Goal: Task Accomplishment & Management: Use online tool/utility

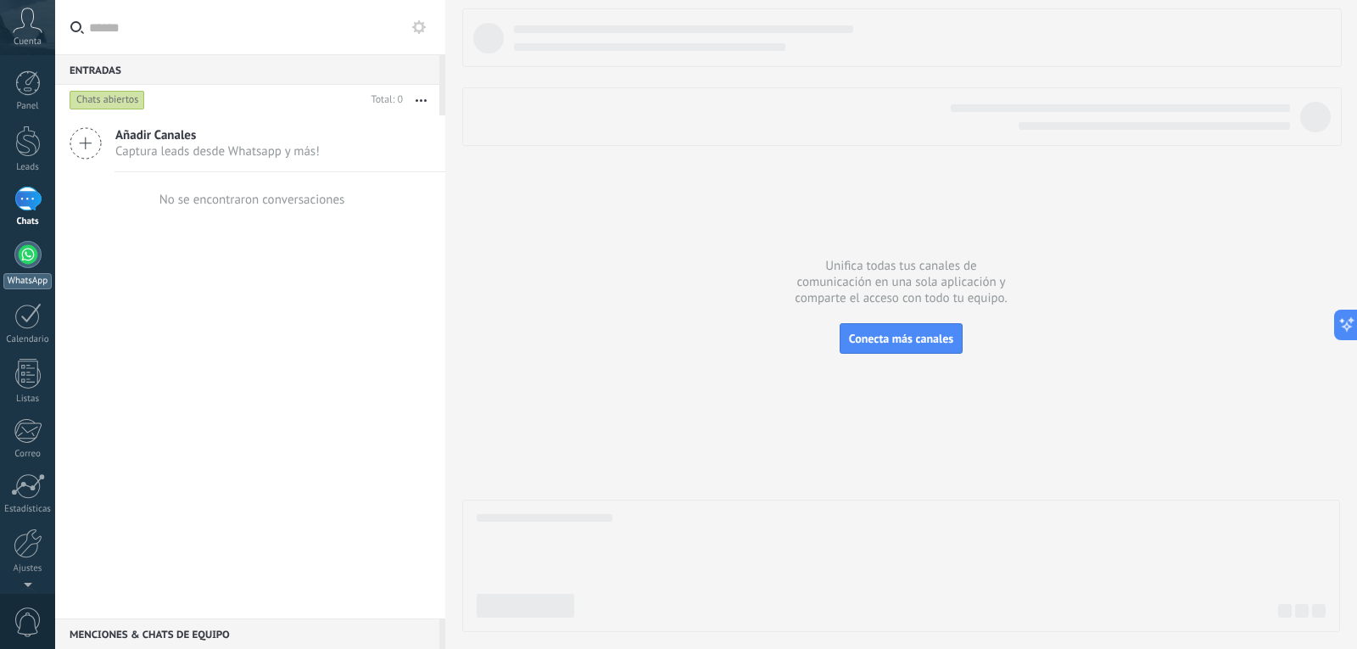
click at [21, 260] on div at bounding box center [27, 254] width 27 height 27
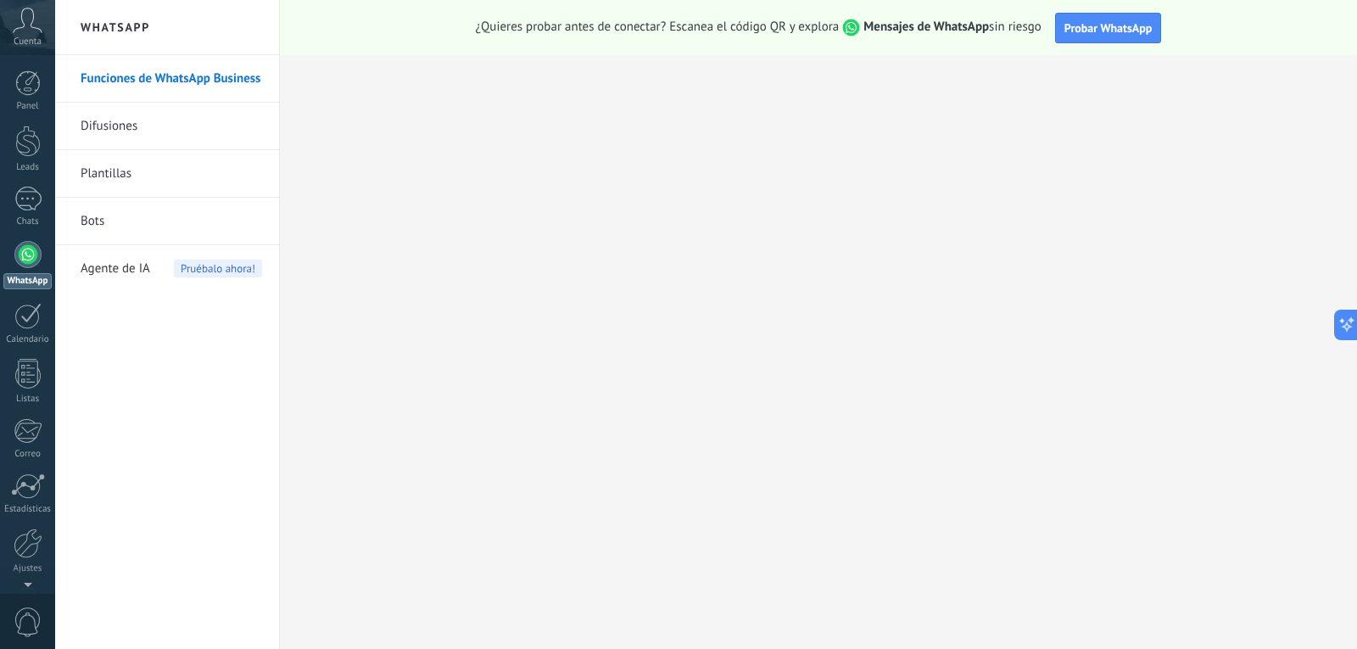
click at [1126, 47] on div "¿Quieres probar antes de conectar? Escanea el código QR y explora Mensajes de W…" at bounding box center [818, 27] width 1077 height 55
click at [1121, 42] on button "Probar WhatsApp" at bounding box center [1108, 28] width 107 height 31
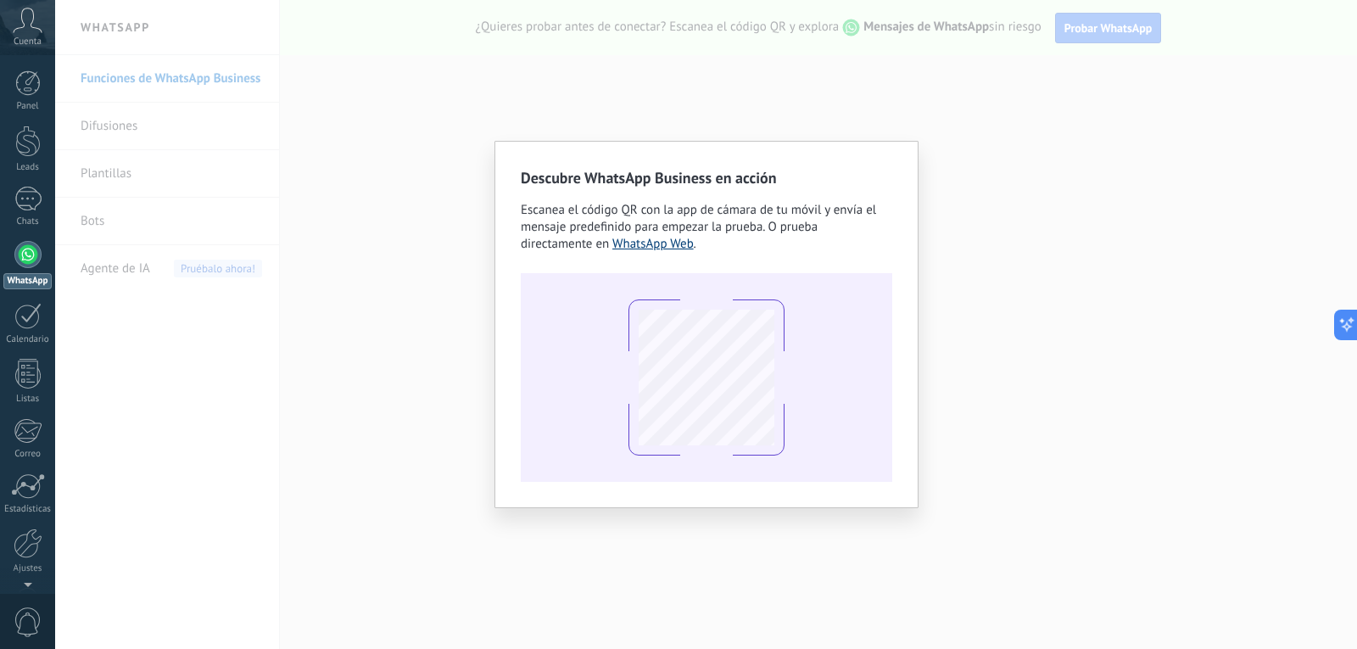
click at [637, 248] on link "WhatsApp Web" at bounding box center [652, 244] width 81 height 16
click at [494, 422] on div "Descubre WhatsApp Business en acción Escanea el código QR con la app de cámara …" at bounding box center [706, 324] width 1302 height 649
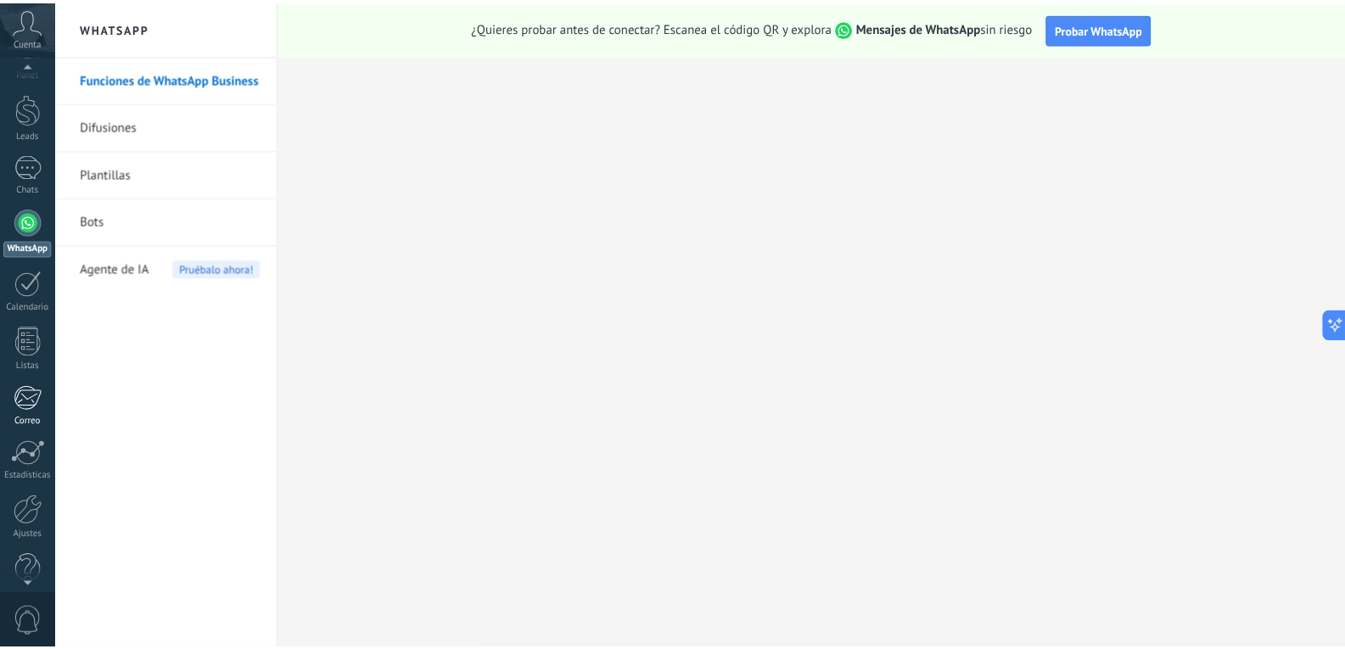
scroll to position [43, 0]
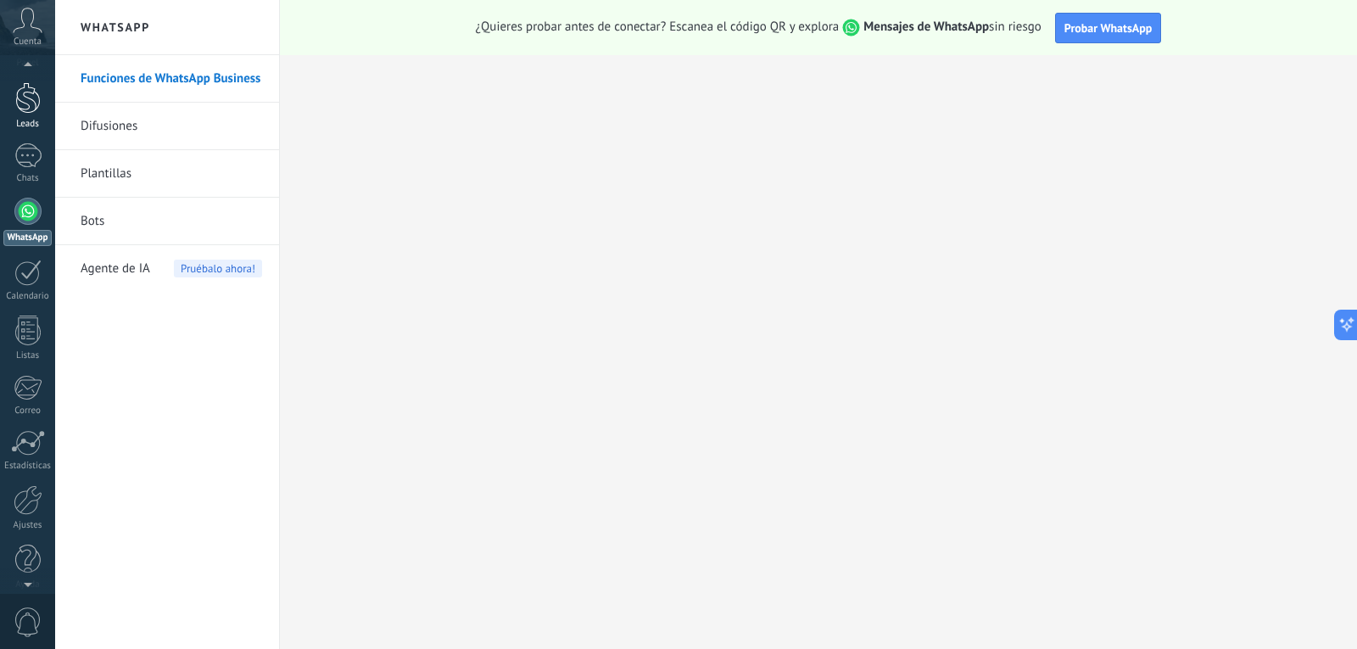
click at [43, 115] on link "Leads" at bounding box center [27, 106] width 55 height 48
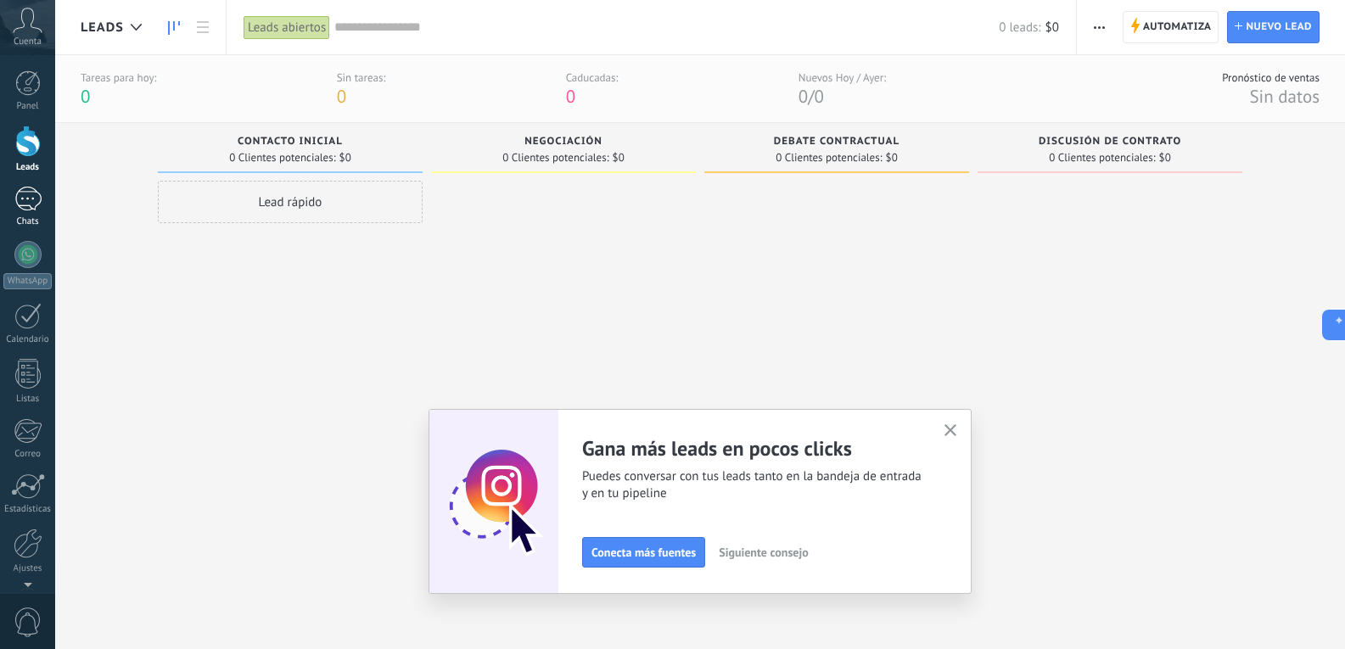
click at [17, 195] on div at bounding box center [27, 199] width 27 height 25
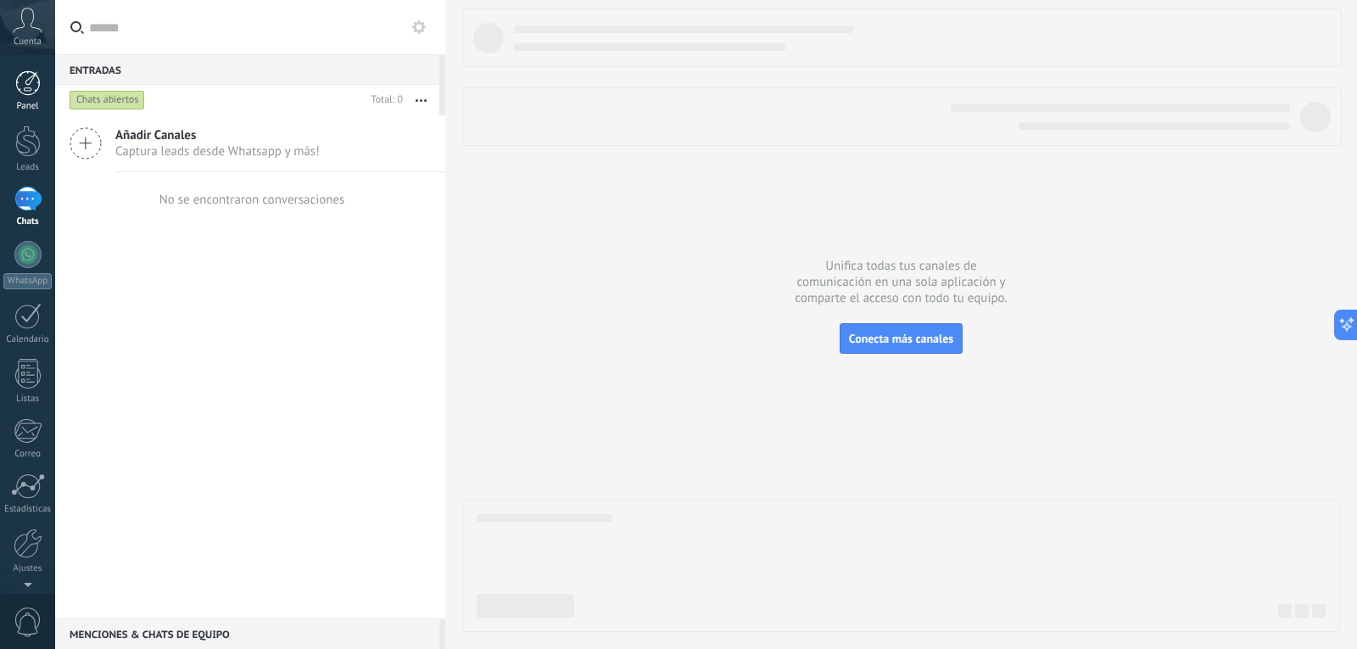
click at [49, 98] on link "Panel" at bounding box center [27, 91] width 55 height 42
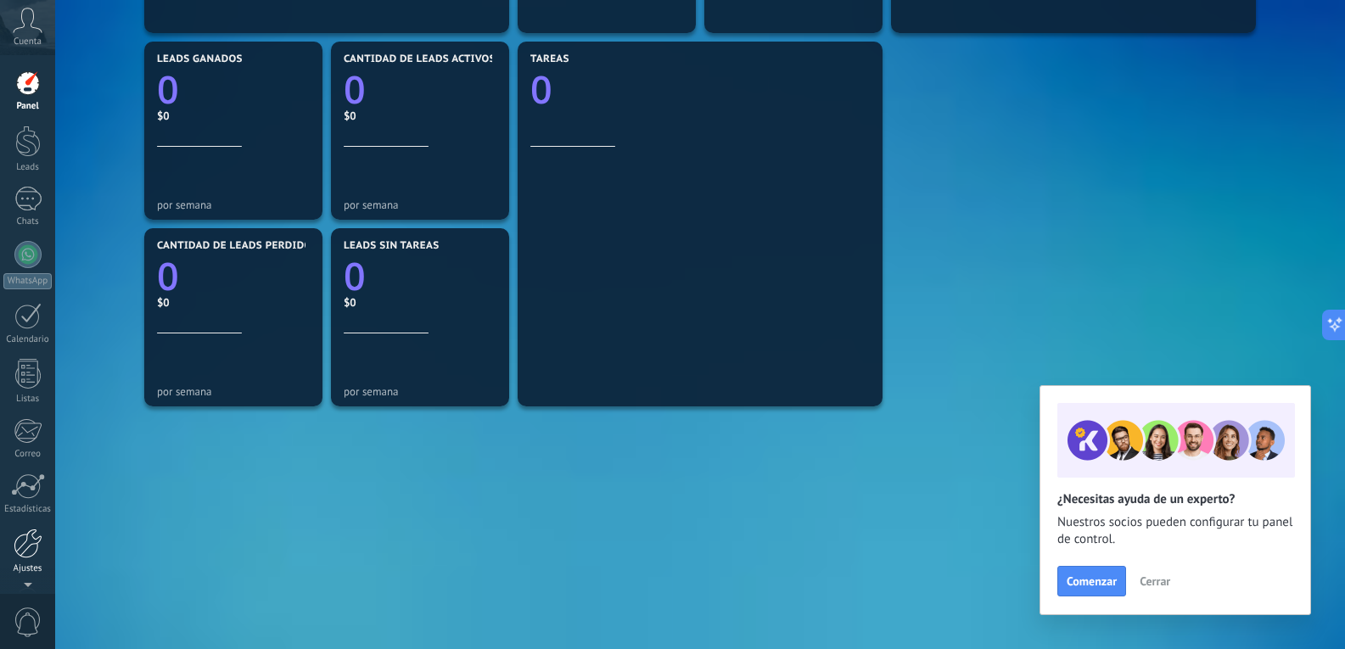
scroll to position [8, 0]
click at [39, 544] on div at bounding box center [28, 536] width 29 height 30
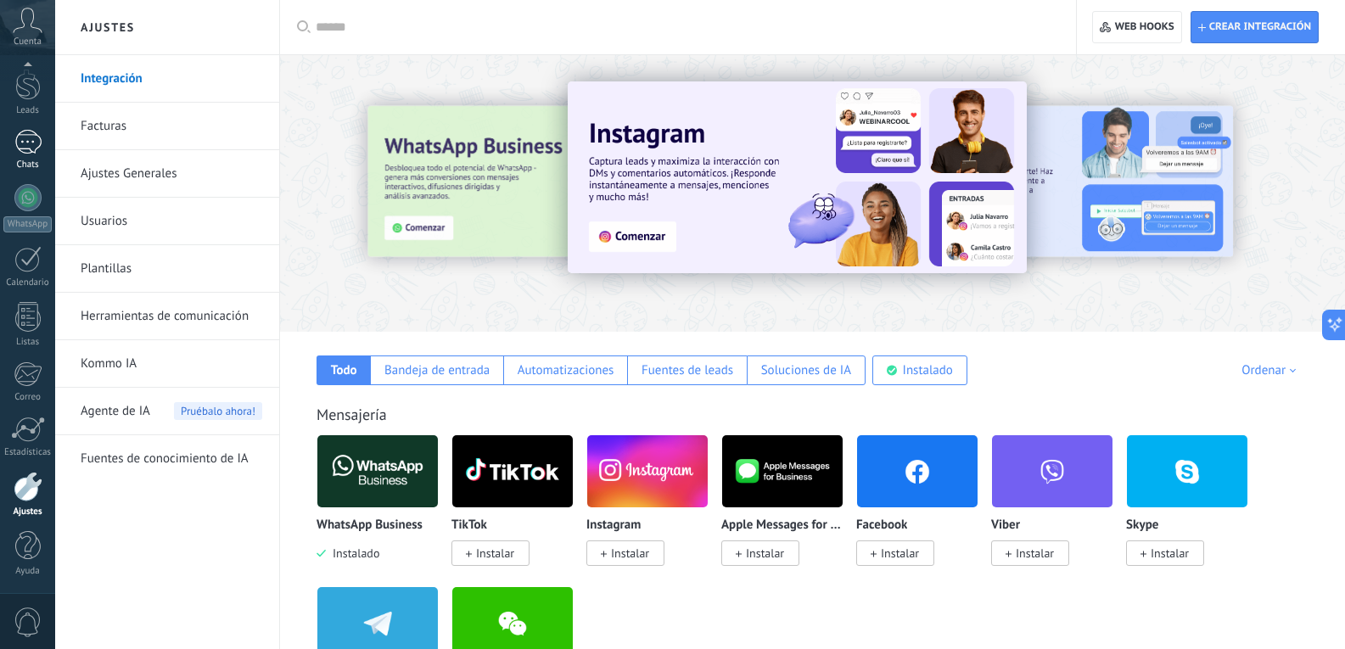
click at [1, 152] on link "Chats" at bounding box center [27, 150] width 55 height 41
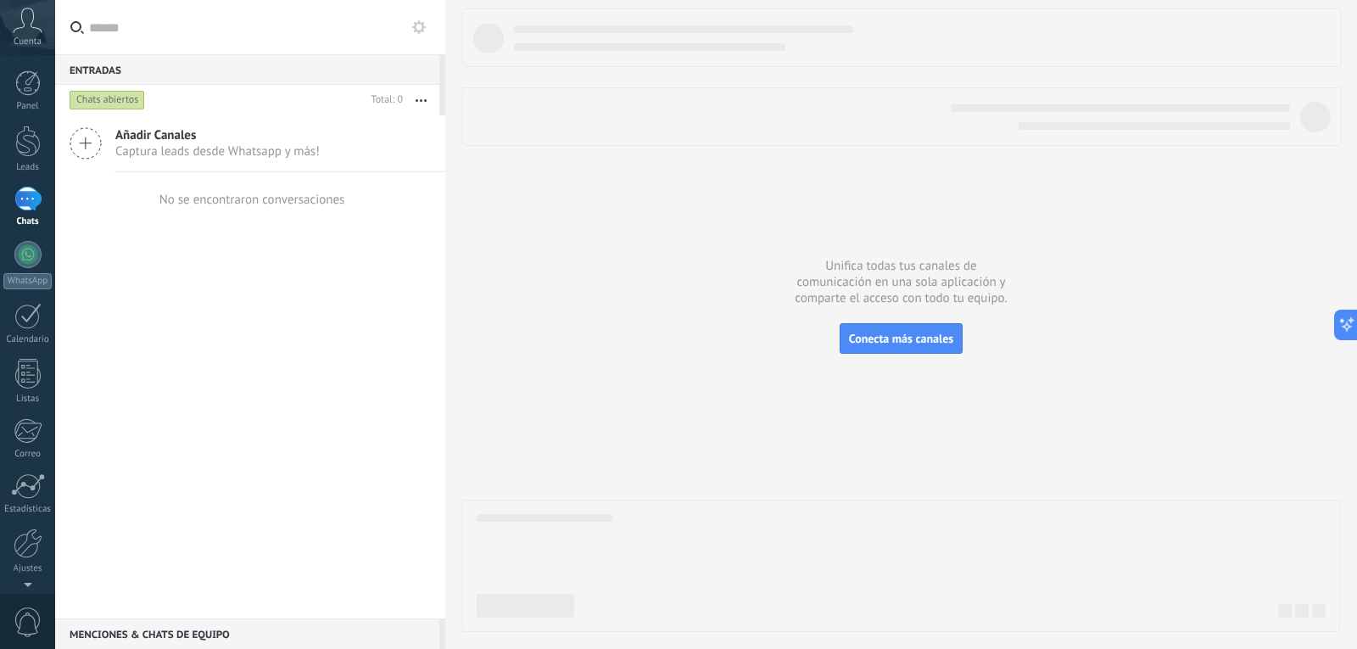
click at [180, 147] on span "Captura leads desde Whatsapp y más!" at bounding box center [217, 151] width 204 height 16
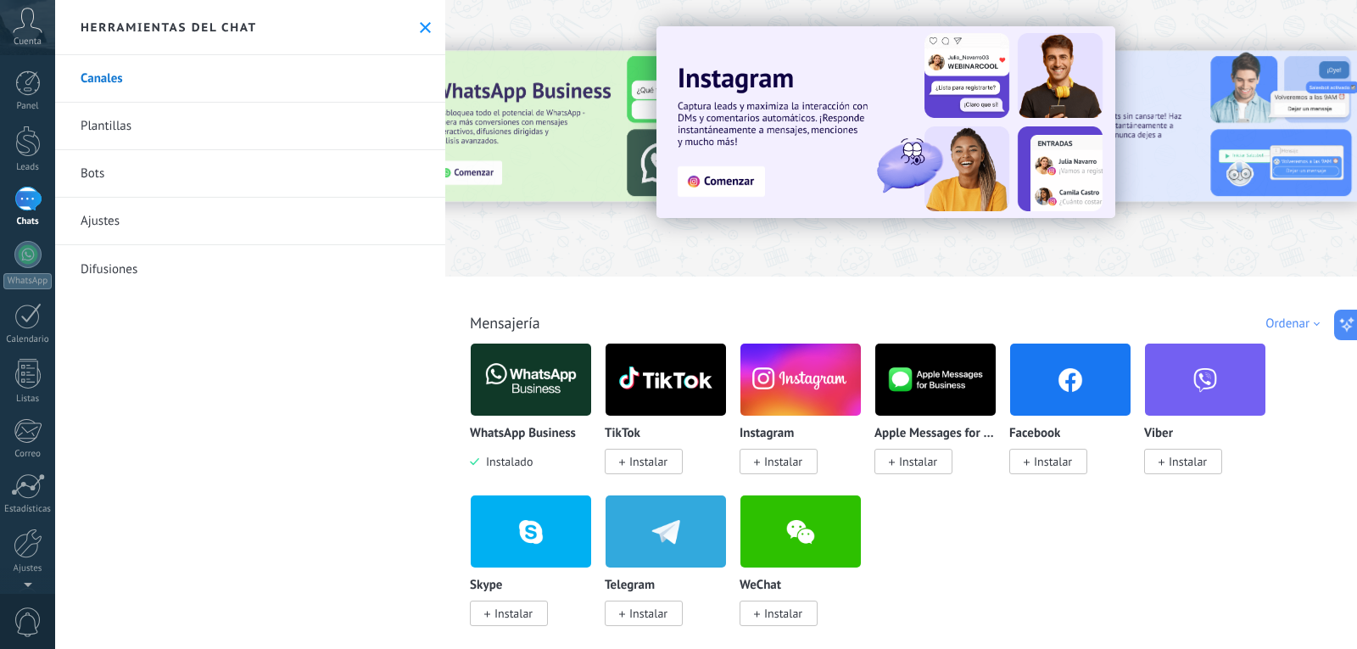
click at [284, 112] on link "Plantillas" at bounding box center [250, 127] width 390 height 48
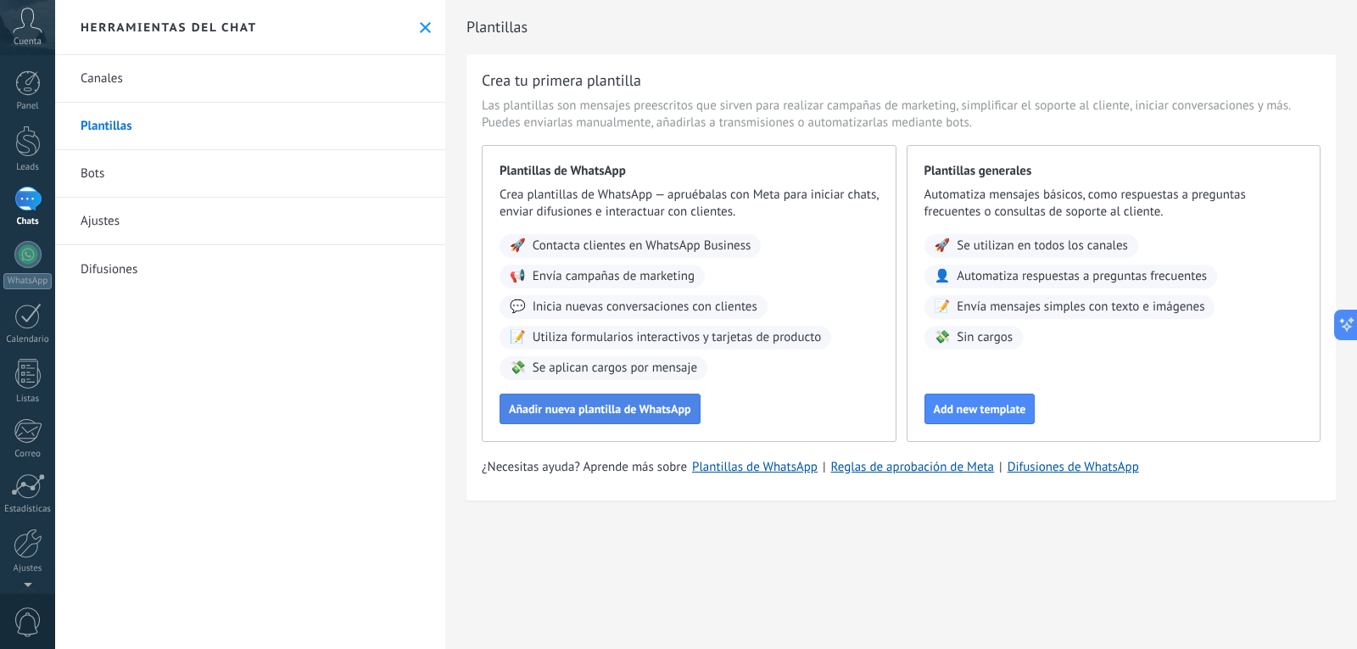
click at [554, 403] on span "Añadir nueva plantilla de WhatsApp" at bounding box center [600, 409] width 182 height 12
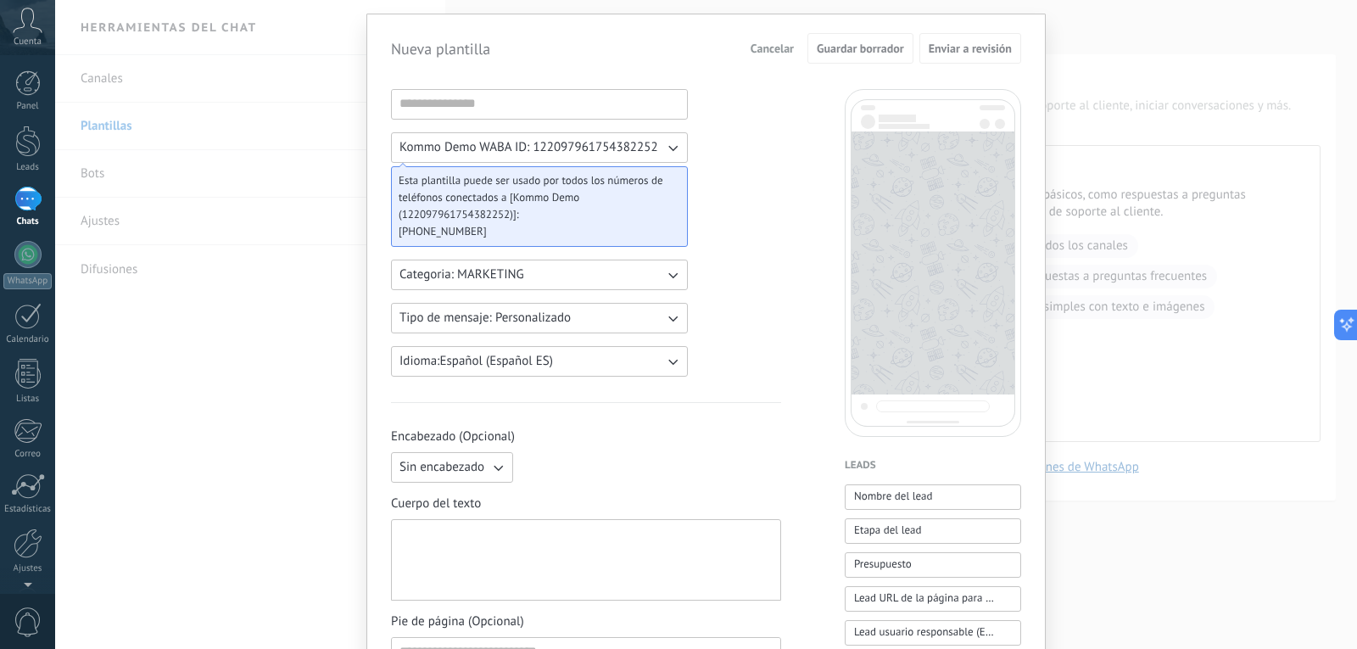
scroll to position [39, 0]
click at [1248, 167] on div "Nueva plantilla Cancelar Guardar borrador Enviar a revisión Kommo Demo WABA ID:…" at bounding box center [706, 324] width 1302 height 649
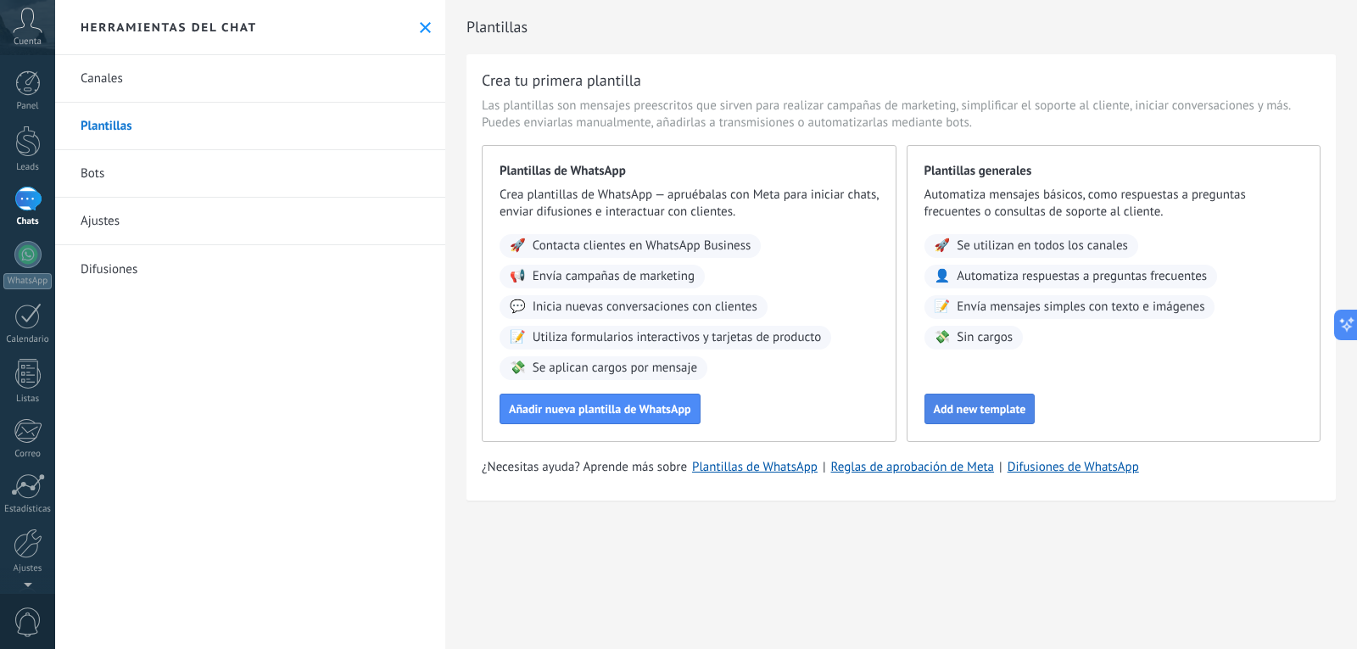
click at [984, 405] on span "Add new template" at bounding box center [980, 409] width 92 height 12
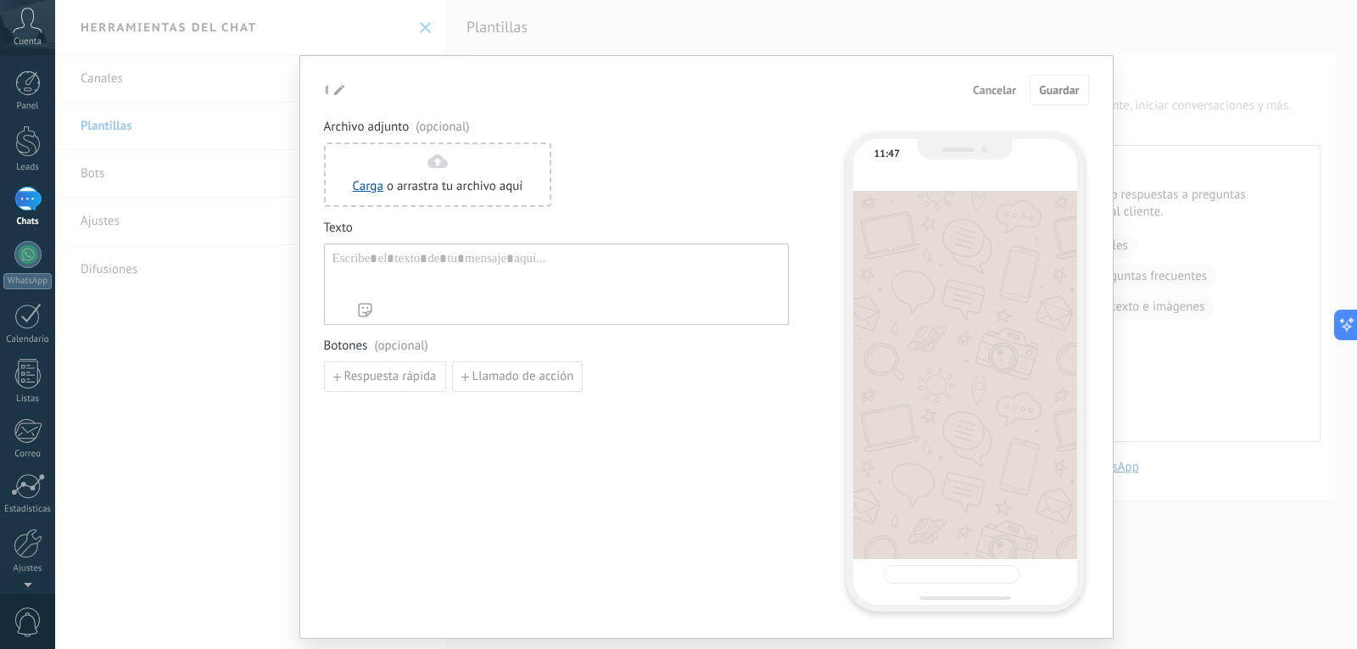
type input "**********"
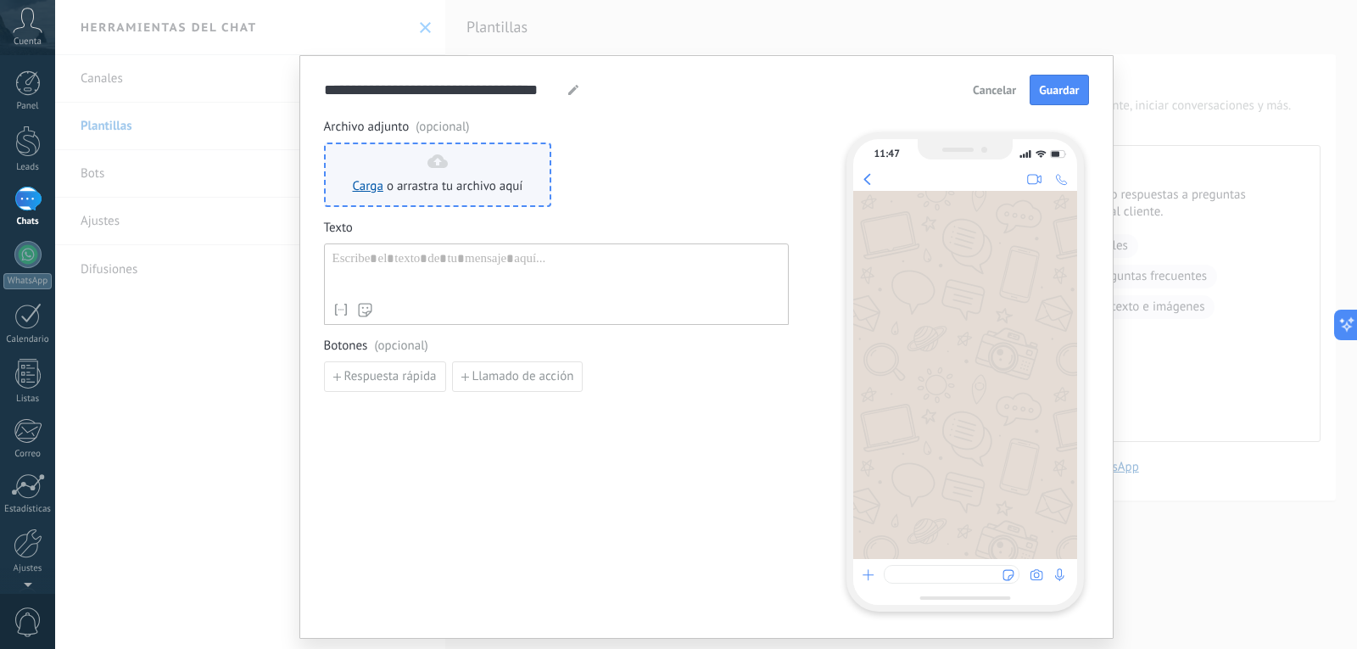
click at [366, 162] on div "Carga o arrastra tu archivo aquí Arrastra aquí" at bounding box center [438, 174] width 171 height 41
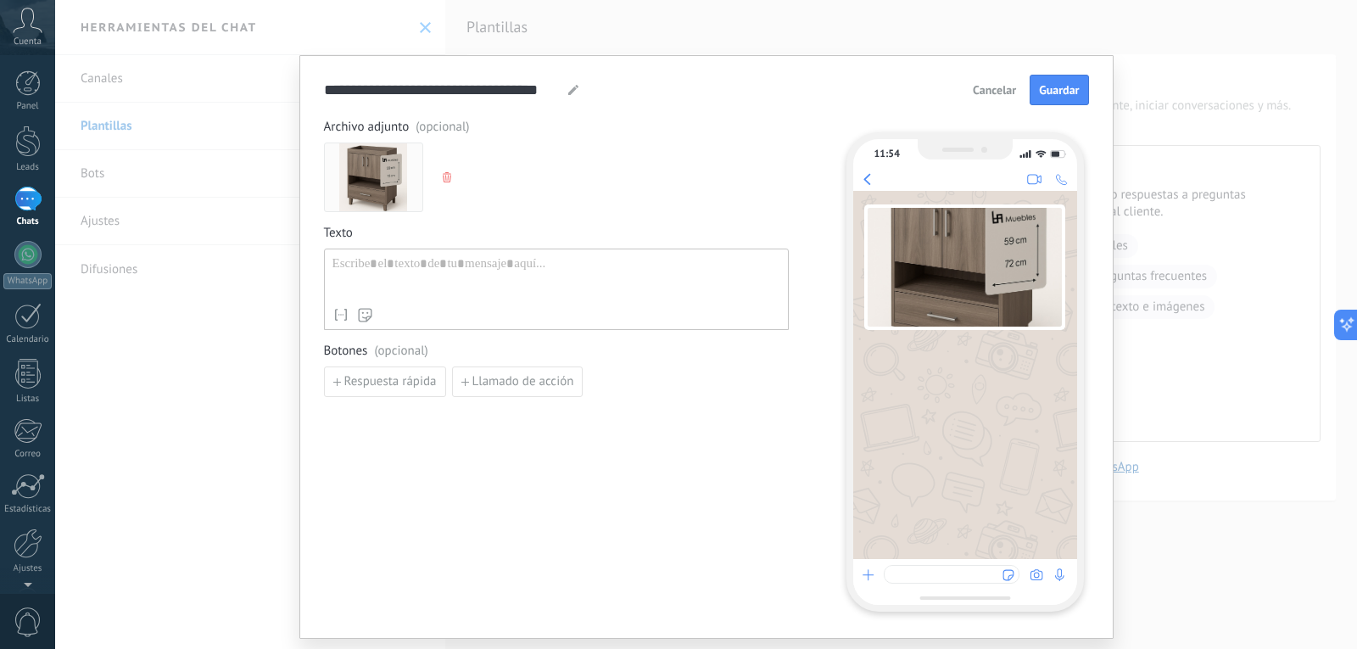
click at [453, 305] on div "Nombre del contacto Nombre Apellido Contacto ID Contacto usuario responsable Co…" at bounding box center [556, 289] width 465 height 81
click at [436, 282] on div at bounding box center [557, 277] width 448 height 43
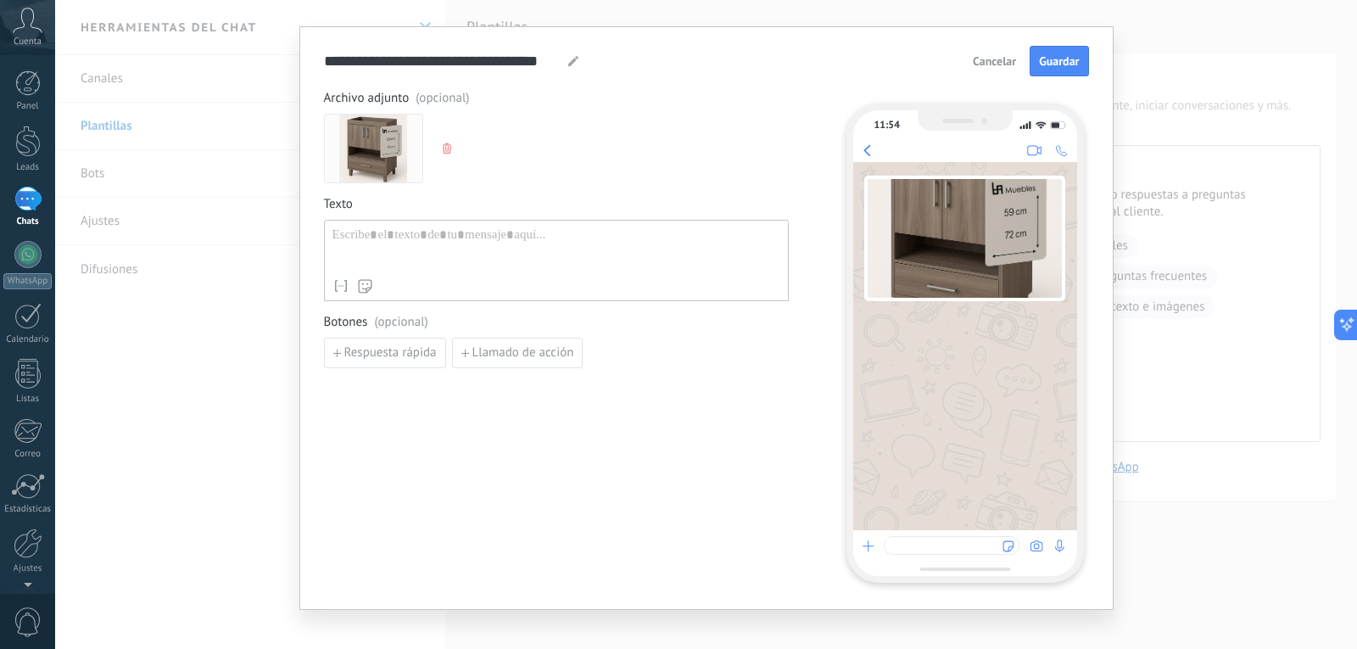
scroll to position [45, 0]
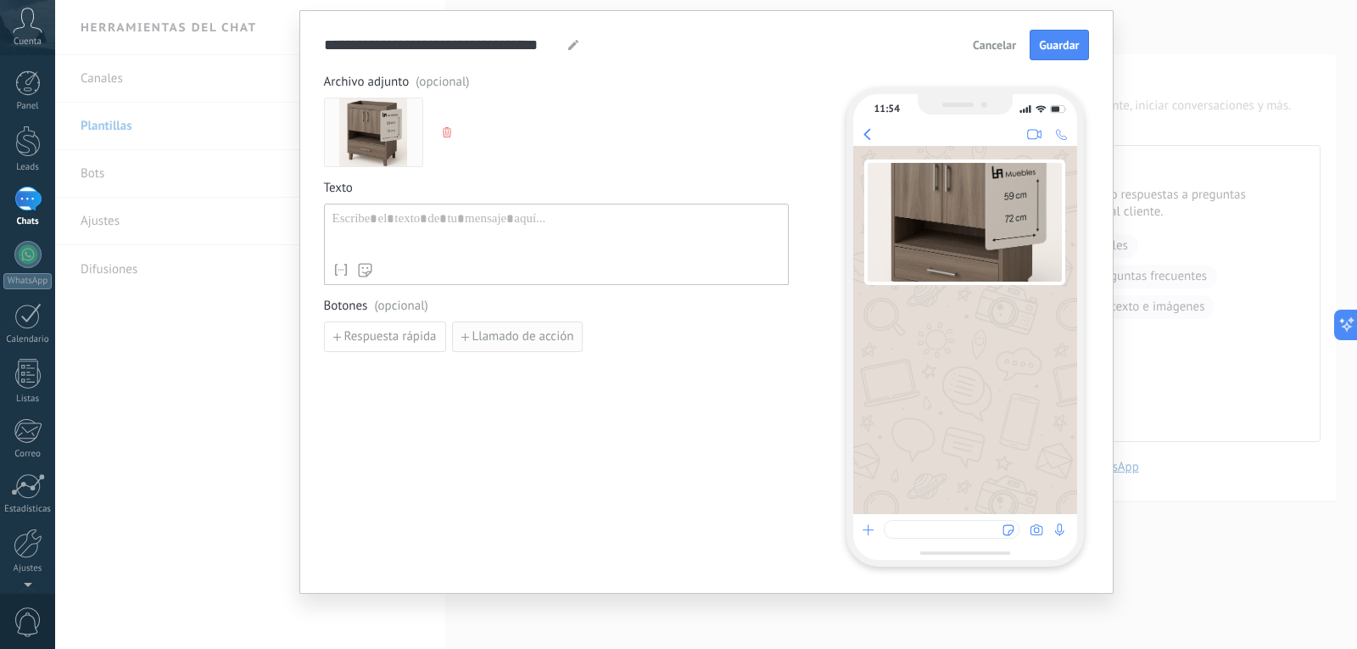
click at [492, 339] on span "Llamado de acción" at bounding box center [524, 337] width 102 height 12
click at [410, 330] on input at bounding box center [415, 335] width 181 height 27
type input "****"
click at [601, 333] on input at bounding box center [652, 335] width 211 height 27
type input "****"
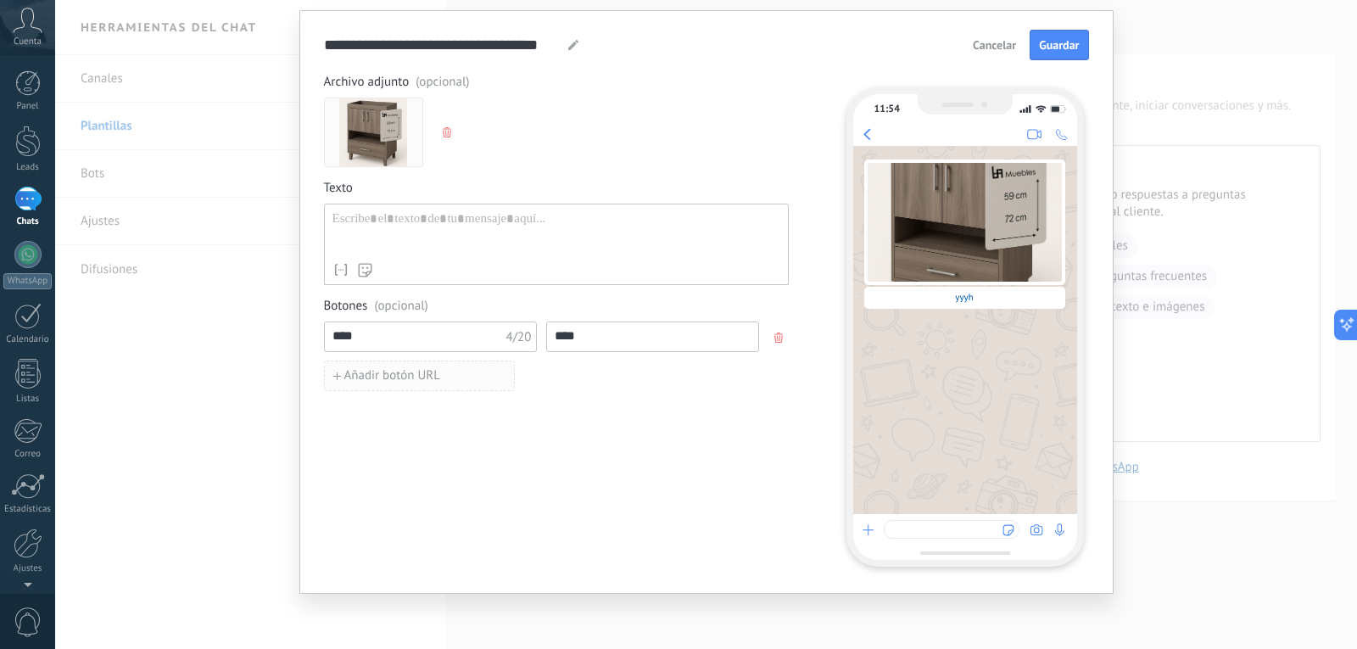
click at [428, 385] on button "Añadir botón URL" at bounding box center [419, 376] width 191 height 31
click at [415, 375] on input at bounding box center [415, 374] width 181 height 27
drag, startPoint x: 361, startPoint y: 311, endPoint x: 382, endPoint y: 311, distance: 20.4
click at [365, 310] on span "Botones (opcional)" at bounding box center [556, 306] width 465 height 17
drag, startPoint x: 872, startPoint y: 535, endPoint x: 1031, endPoint y: 55, distance: 505.7
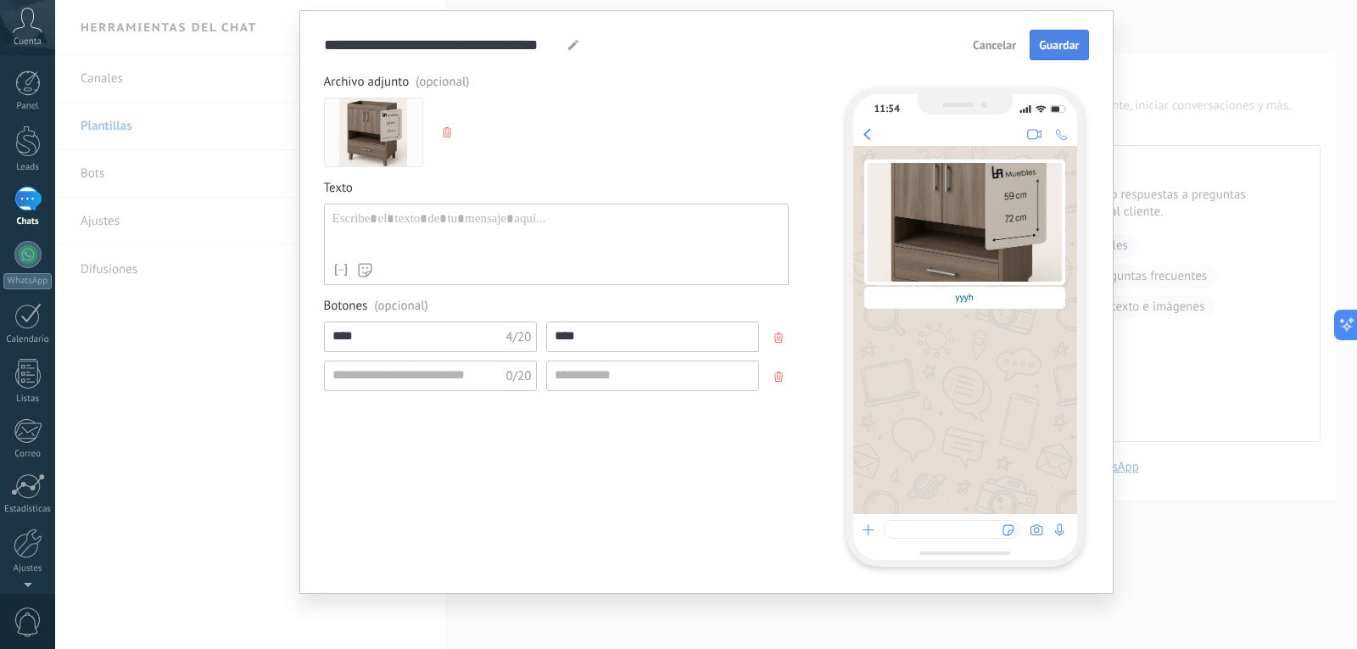
click at [872, 534] on div at bounding box center [965, 537] width 224 height 46
click at [1035, 30] on div "**********" at bounding box center [706, 302] width 814 height 584
click at [1040, 34] on button "Guardar" at bounding box center [1059, 45] width 59 height 31
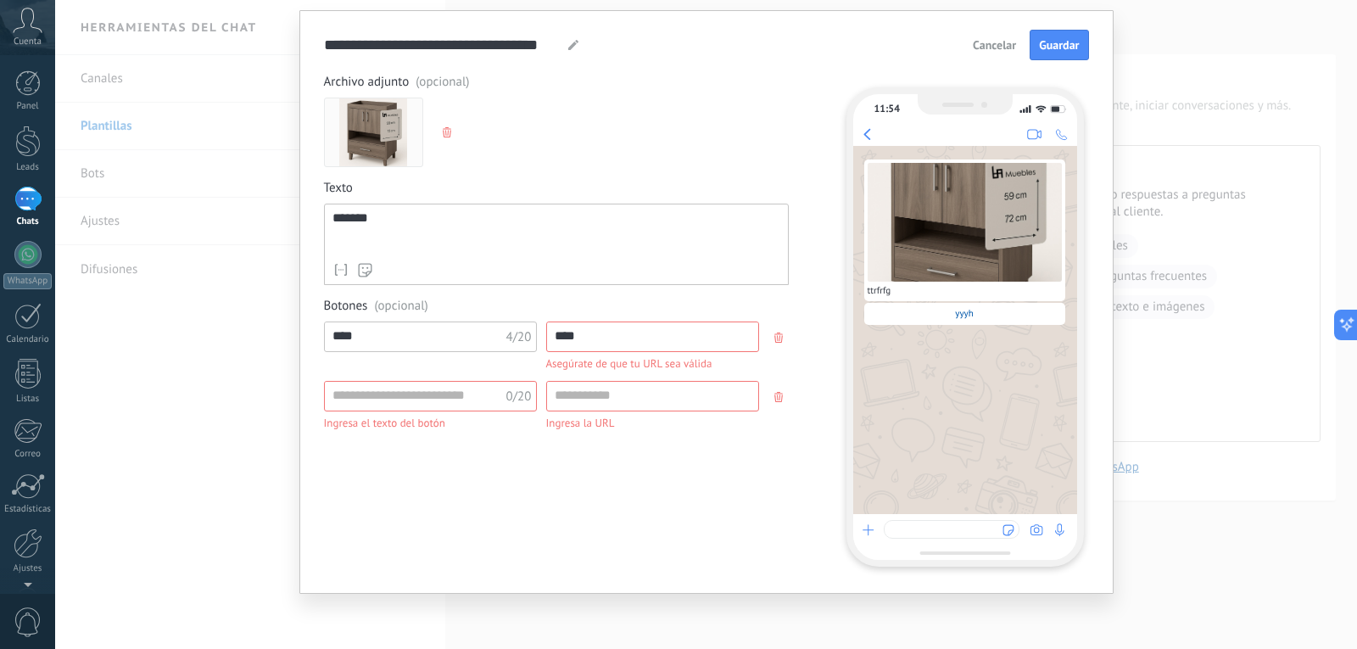
click at [785, 392] on button "button" at bounding box center [780, 396] width 27 height 25
click at [1076, 23] on div "**********" at bounding box center [706, 302] width 814 height 584
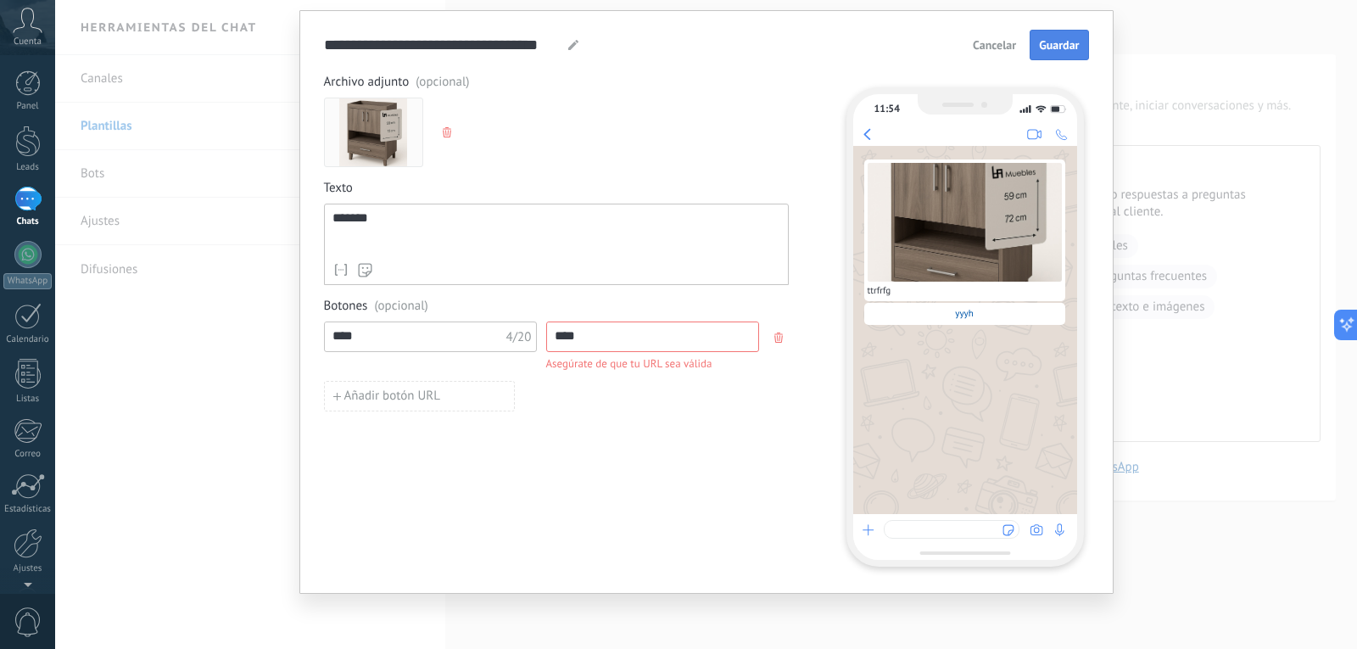
click at [1069, 39] on span "Guardar" at bounding box center [1059, 45] width 40 height 12
click at [667, 339] on input "*****" at bounding box center [652, 335] width 211 height 27
type input "*****"
click at [761, 343] on div "**** 4/20 *****" at bounding box center [556, 337] width 465 height 31
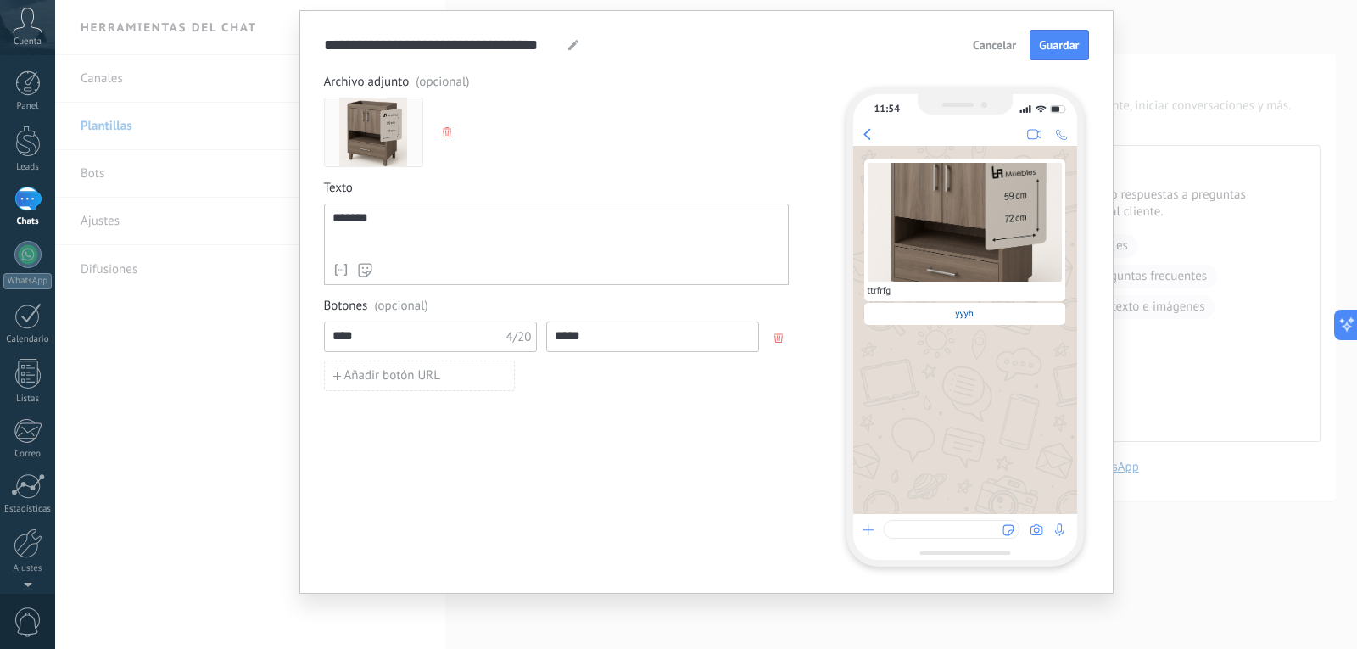
click at [779, 332] on button "button" at bounding box center [780, 337] width 27 height 25
click at [436, 345] on button "Respuesta rápida" at bounding box center [385, 337] width 122 height 31
click at [423, 338] on input at bounding box center [415, 335] width 181 height 27
type input "*****"
click at [1051, 40] on span "Guardar" at bounding box center [1059, 45] width 40 height 12
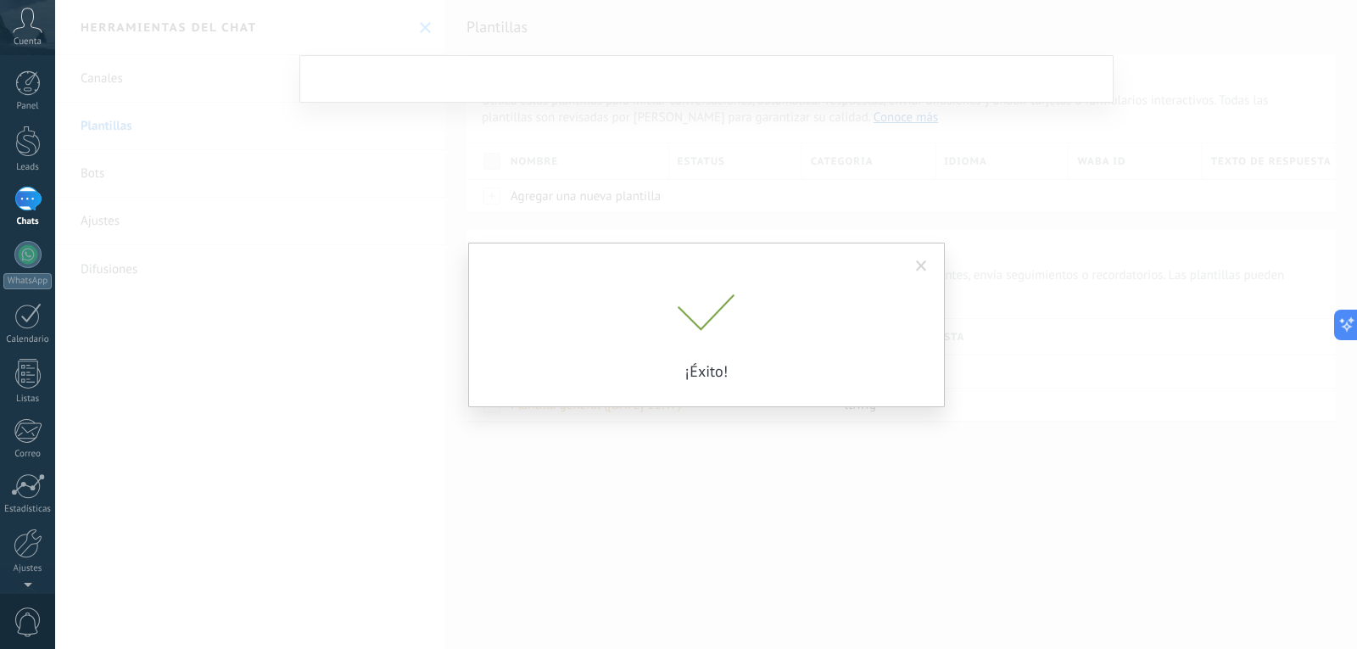
scroll to position [0, 0]
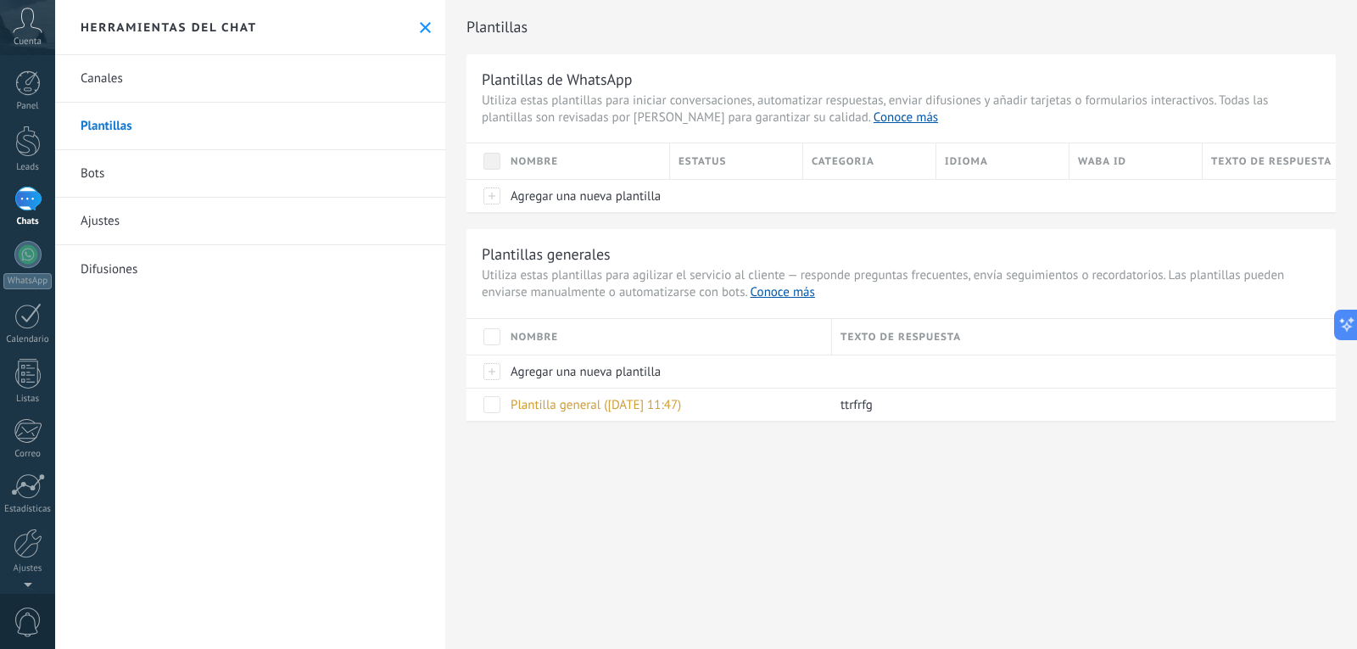
click at [259, 178] on link "Bots" at bounding box center [250, 174] width 390 height 48
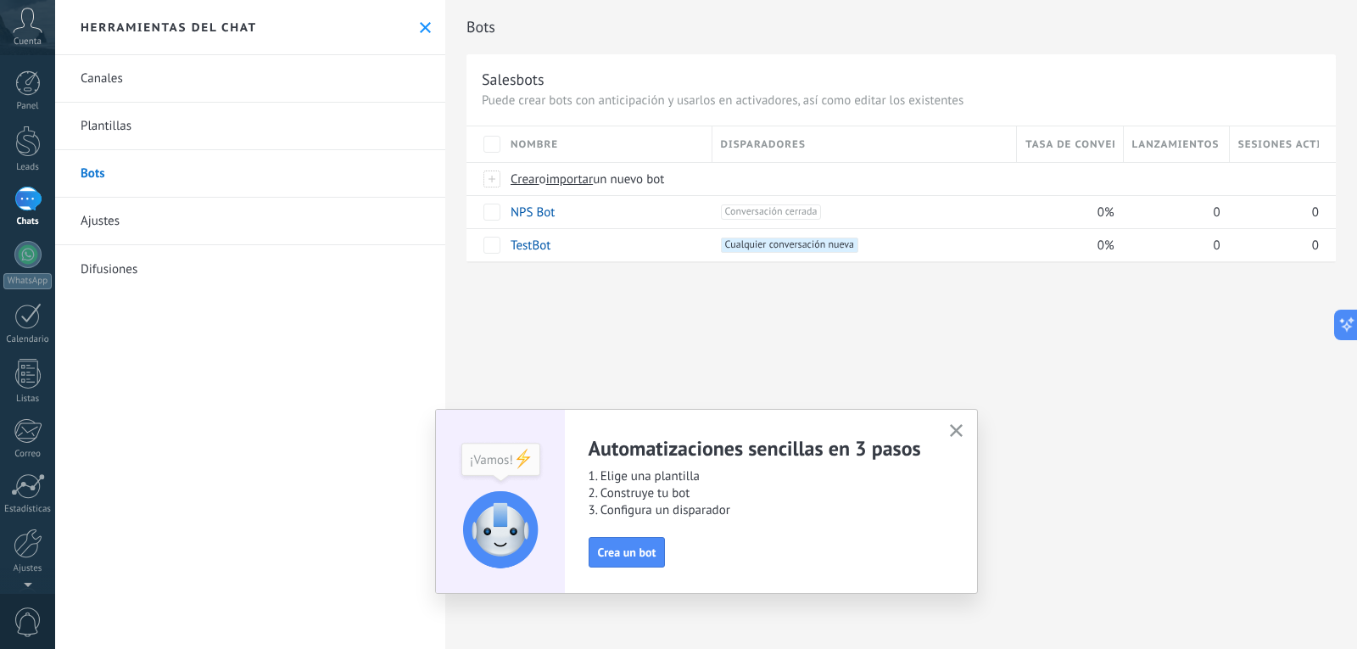
click at [627, 531] on div "Automatizaciones sencillas en 3 pasos 1. Elige una plantilla 2. Construye tu bo…" at bounding box center [770, 501] width 363 height 132
click at [626, 540] on button "Crea un bot" at bounding box center [627, 552] width 77 height 31
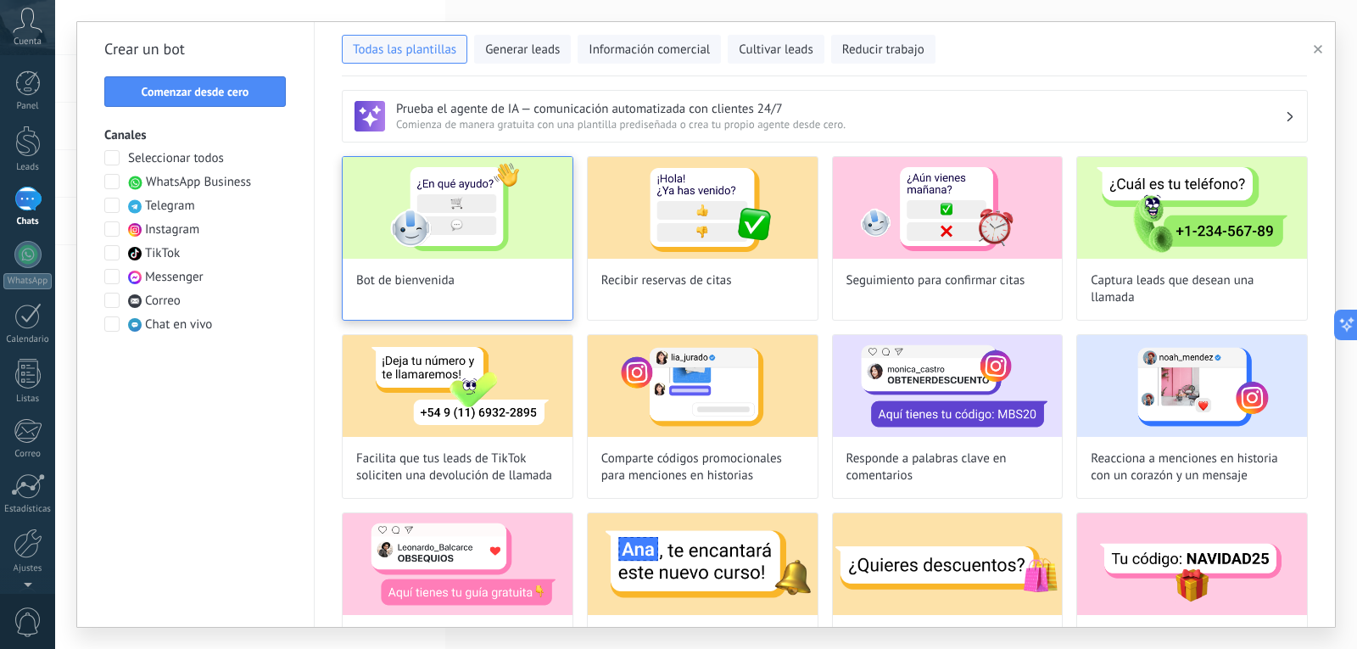
click at [477, 259] on div at bounding box center [458, 208] width 230 height 102
type input "**********"
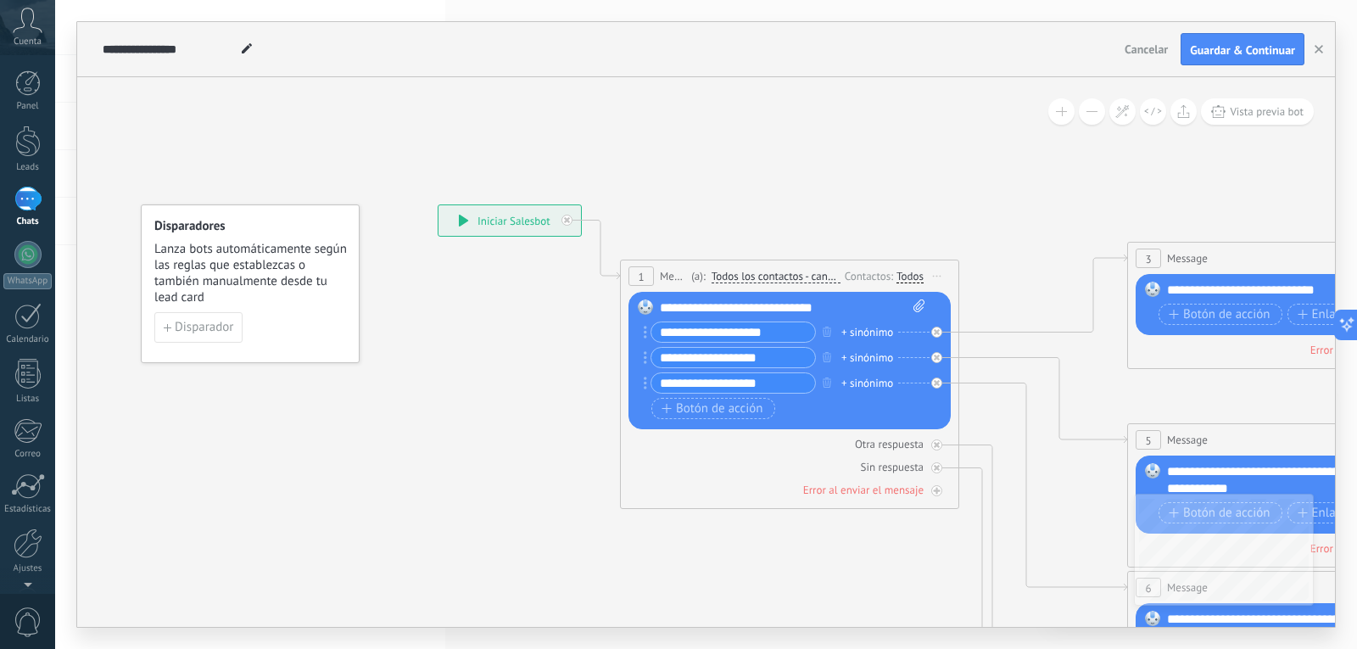
click at [494, 231] on div "**********" at bounding box center [510, 220] width 143 height 31
click at [489, 210] on div "**********" at bounding box center [510, 220] width 143 height 31
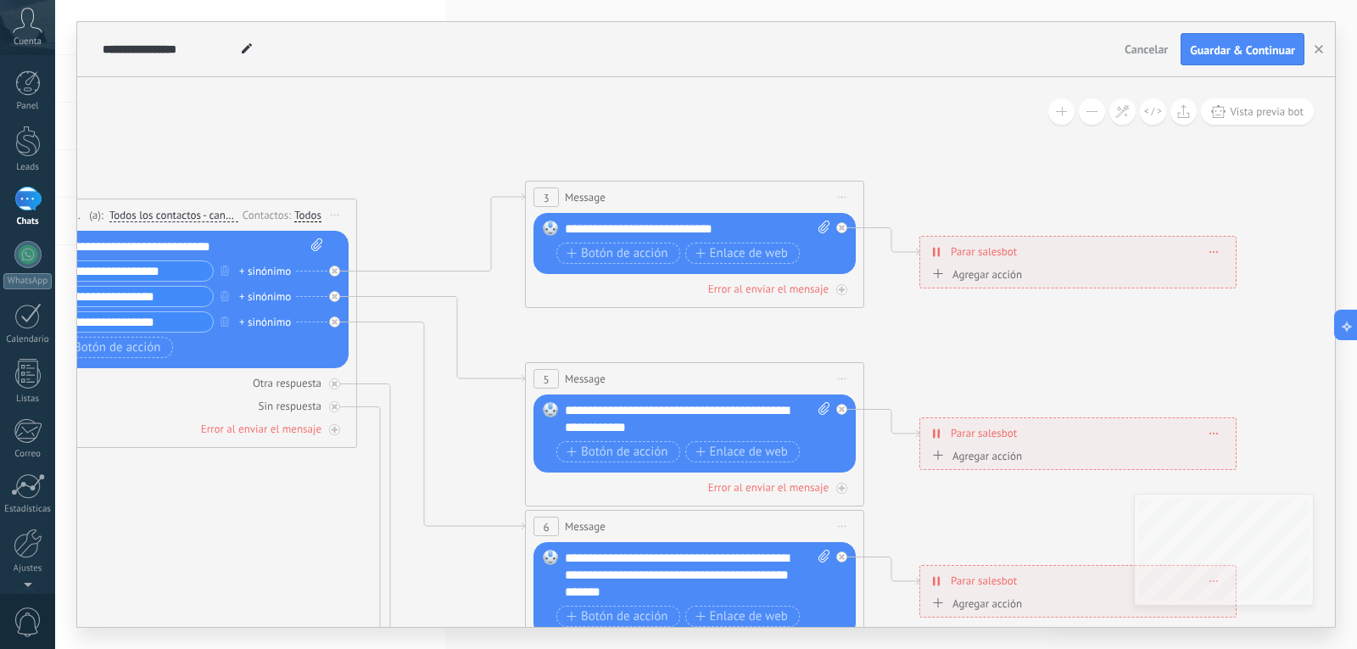
drag, startPoint x: 985, startPoint y: 275, endPoint x: 383, endPoint y: 214, distance: 605.4
click at [383, 214] on icon at bounding box center [733, 576] width 2644 height 1714
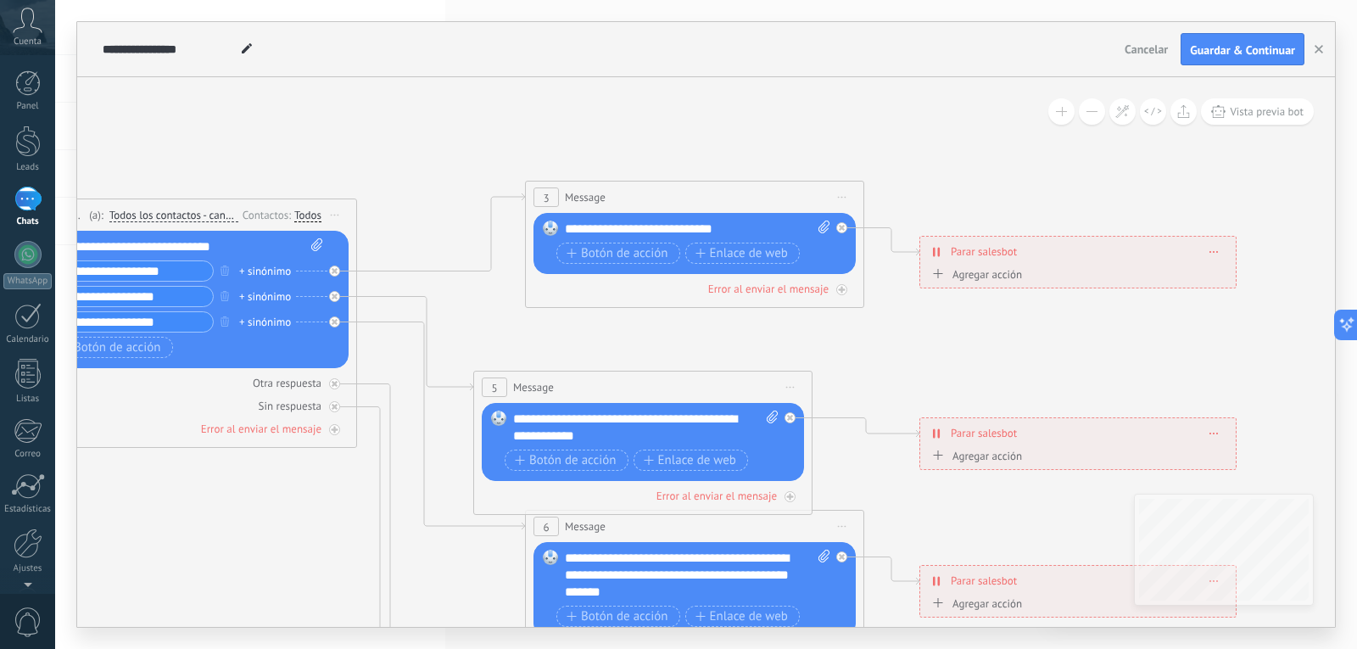
drag, startPoint x: 863, startPoint y: 366, endPoint x: 1047, endPoint y: 91, distance: 331.5
click at [810, 372] on div "5 Message ******* (a): Todos los contactos - canales seleccionados Todos los co…" at bounding box center [643, 387] width 338 height 31
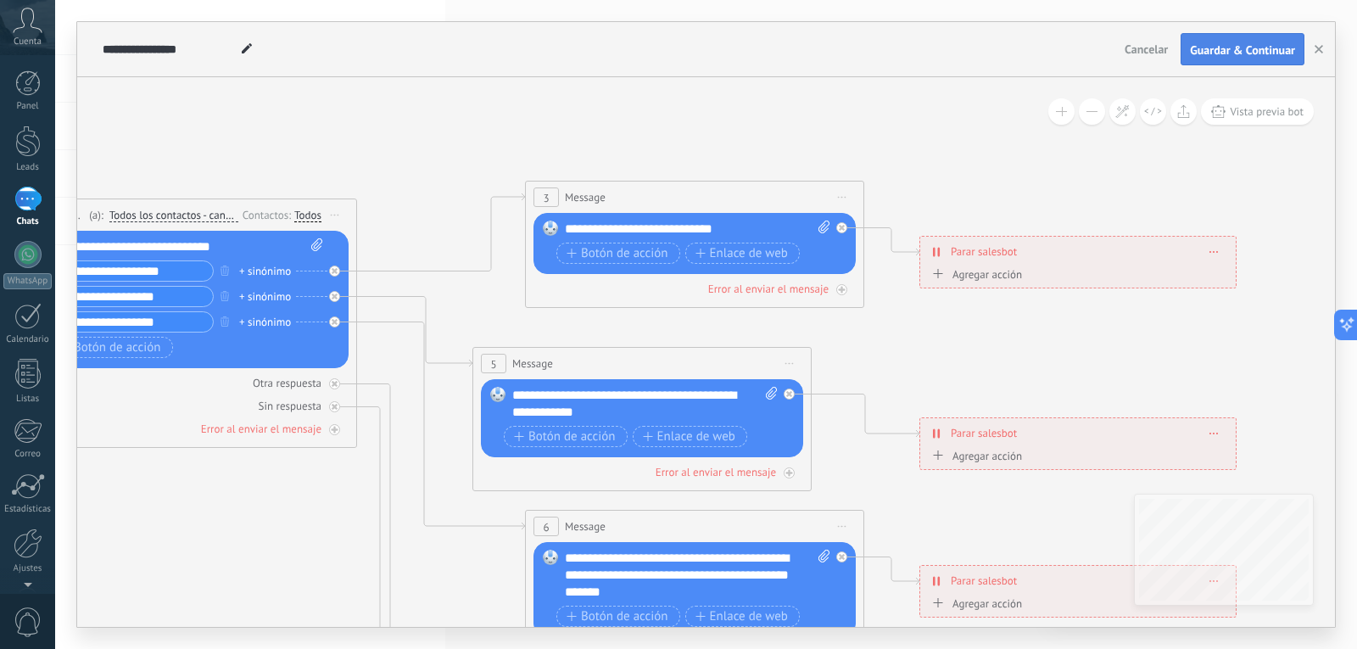
click at [1220, 51] on span "Guardar & Continuar" at bounding box center [1242, 50] width 105 height 12
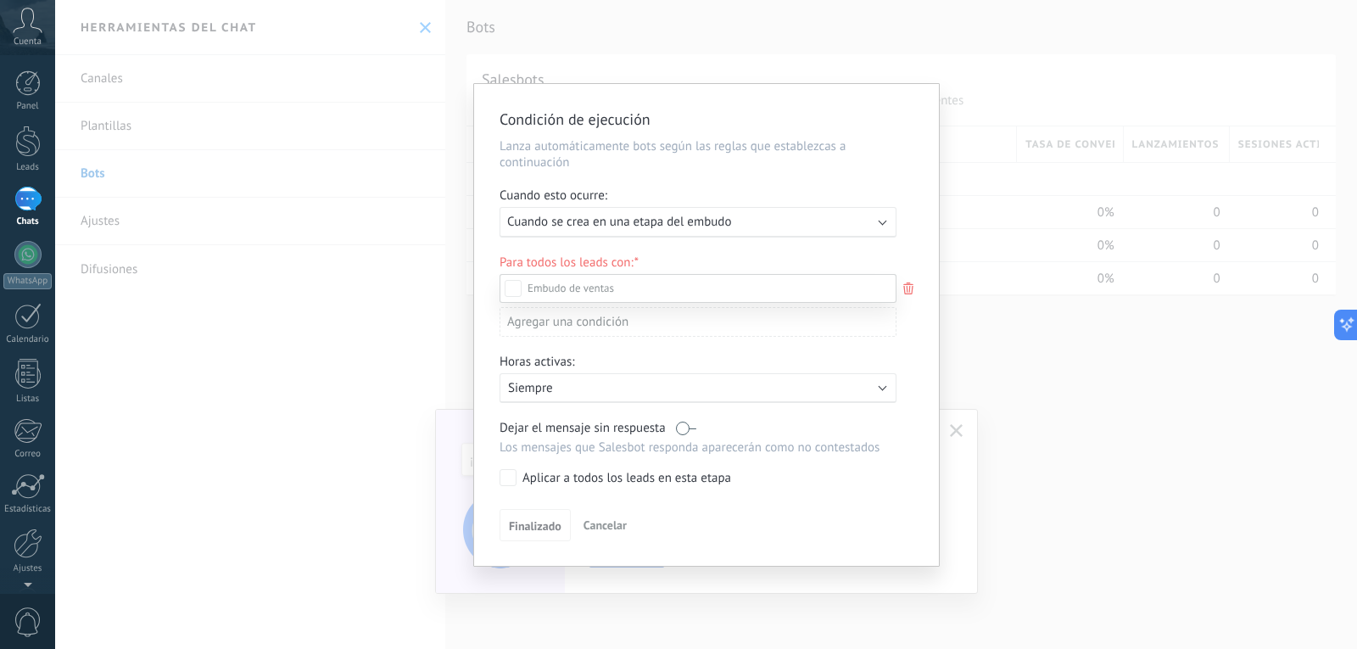
click at [587, 523] on div "Incoming leads Contacto inicial Negociación Debate contractual Discusión de con…" at bounding box center [698, 460] width 397 height 372
drag, startPoint x: 1020, startPoint y: 281, endPoint x: 987, endPoint y: 299, distance: 38.0
click at [987, 299] on div "Condición de ejecución Lanza automáticamente bots según las reglas que establez…" at bounding box center [706, 324] width 1302 height 649
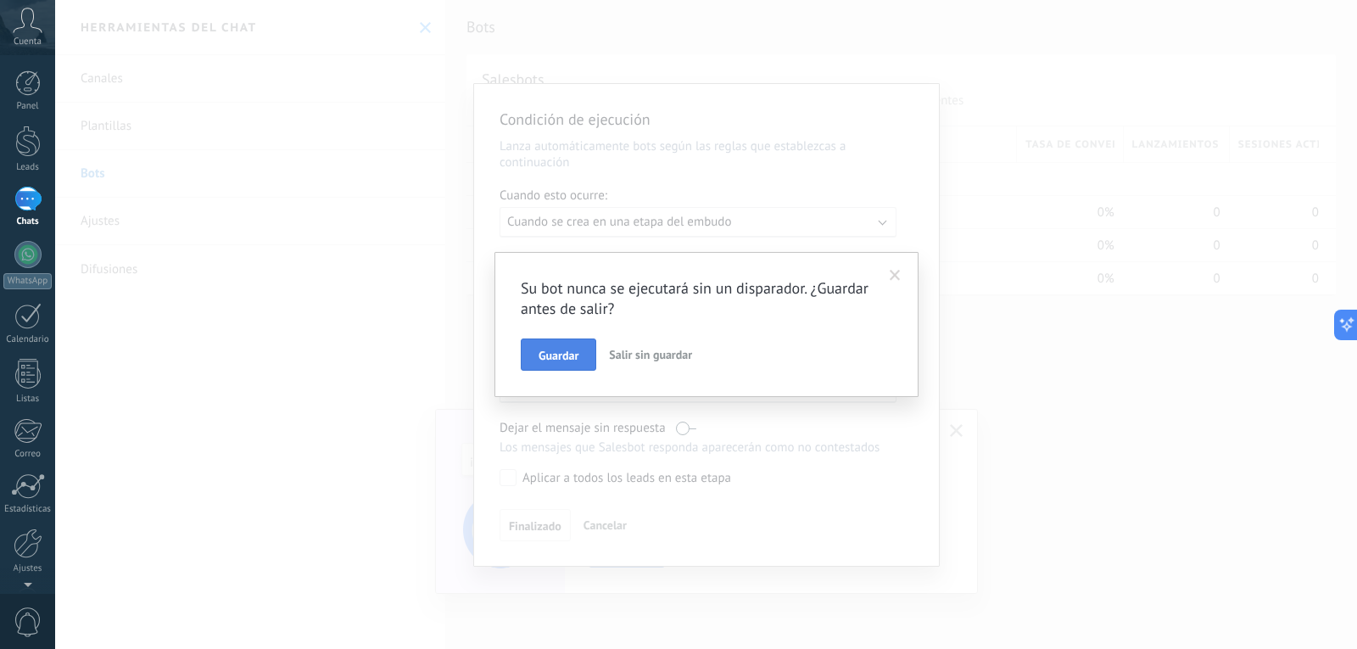
click at [562, 344] on button "Guardar" at bounding box center [558, 354] width 75 height 32
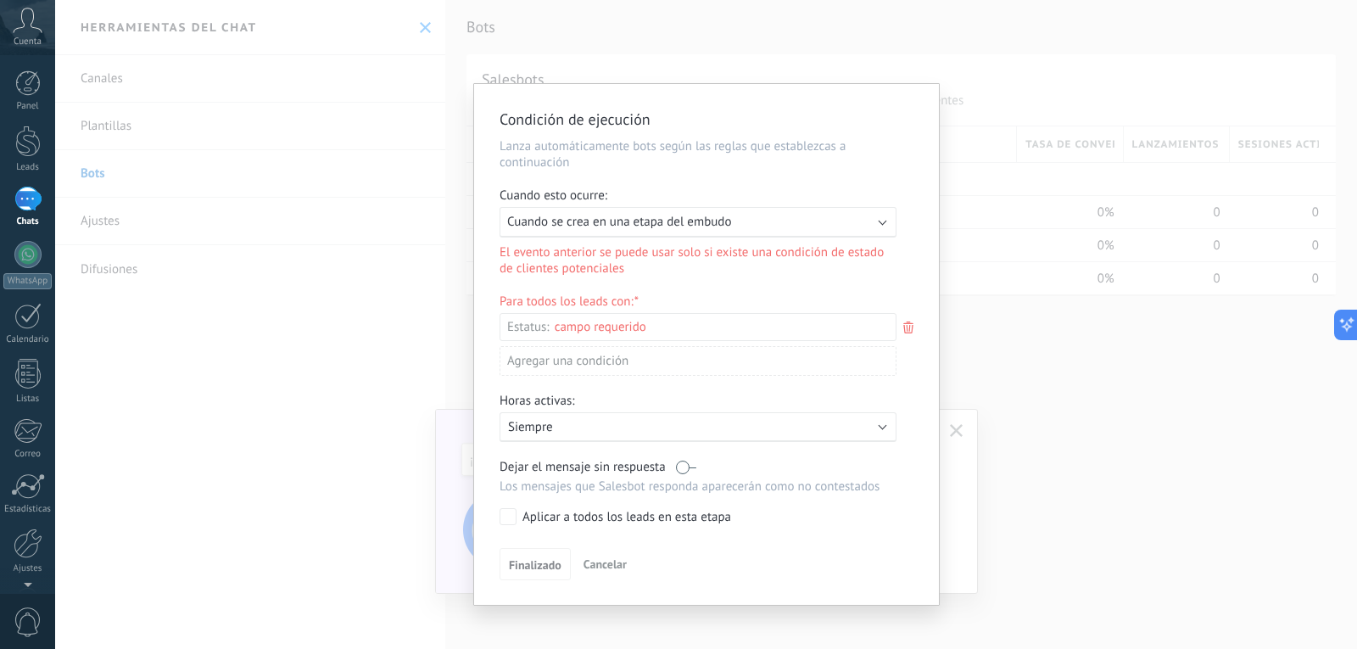
click at [616, 568] on span "Cancelar" at bounding box center [605, 563] width 43 height 15
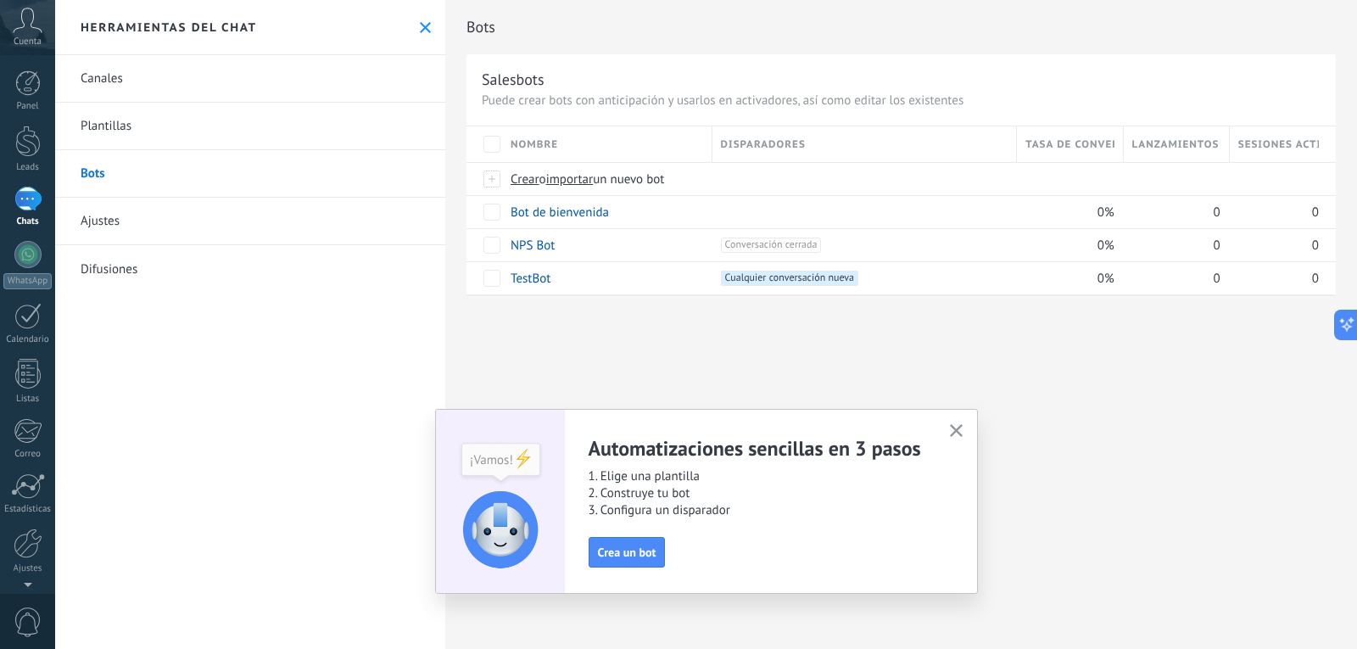
click at [624, 534] on div "Automatizaciones sencillas en 3 pasos 1. Elige una plantilla 2. Construye tu bo…" at bounding box center [770, 501] width 363 height 132
click at [625, 549] on span "Crea un bot" at bounding box center [627, 552] width 59 height 12
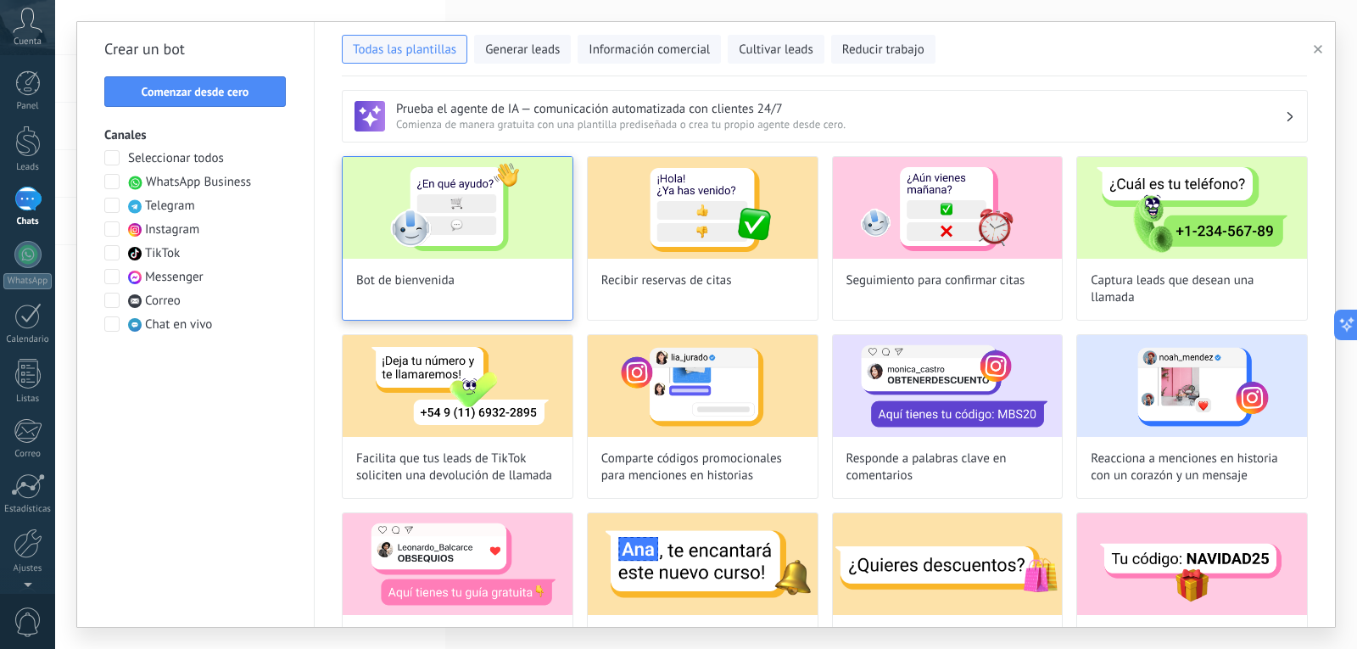
click at [436, 276] on span "Bot de bienvenida" at bounding box center [405, 280] width 98 height 17
type input "**********"
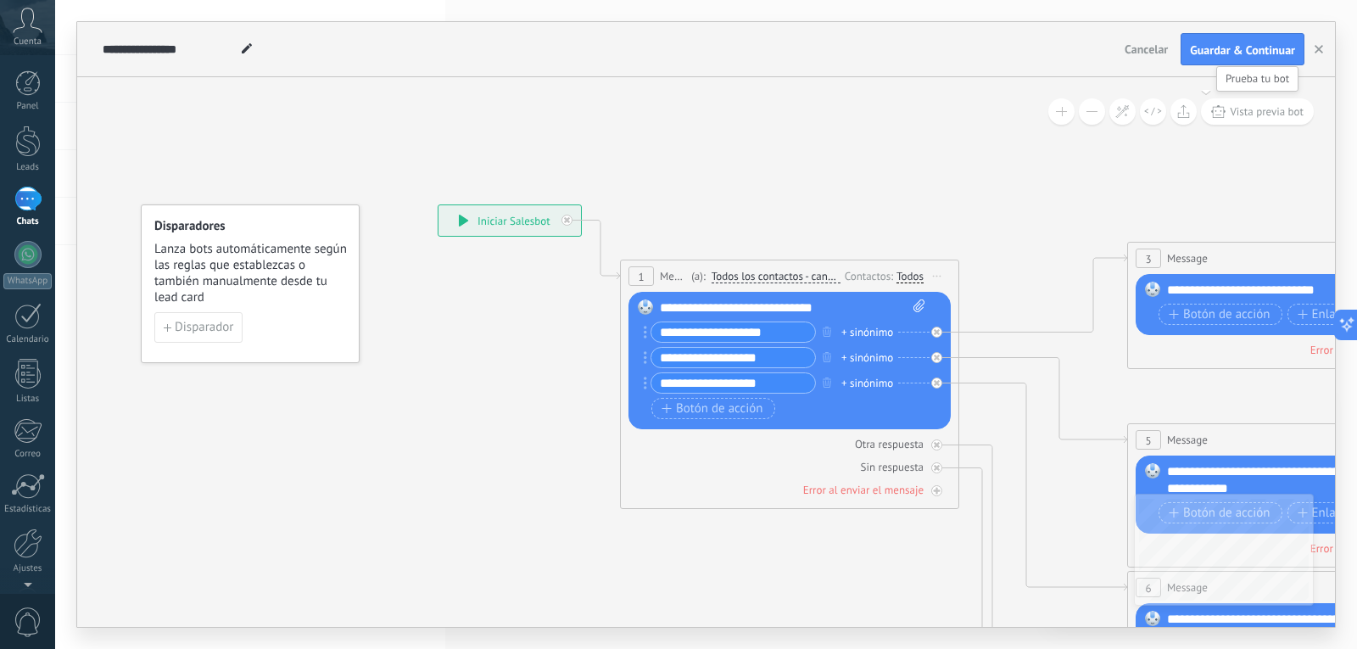
click at [1240, 113] on span "Vista previa bot" at bounding box center [1267, 111] width 74 height 14
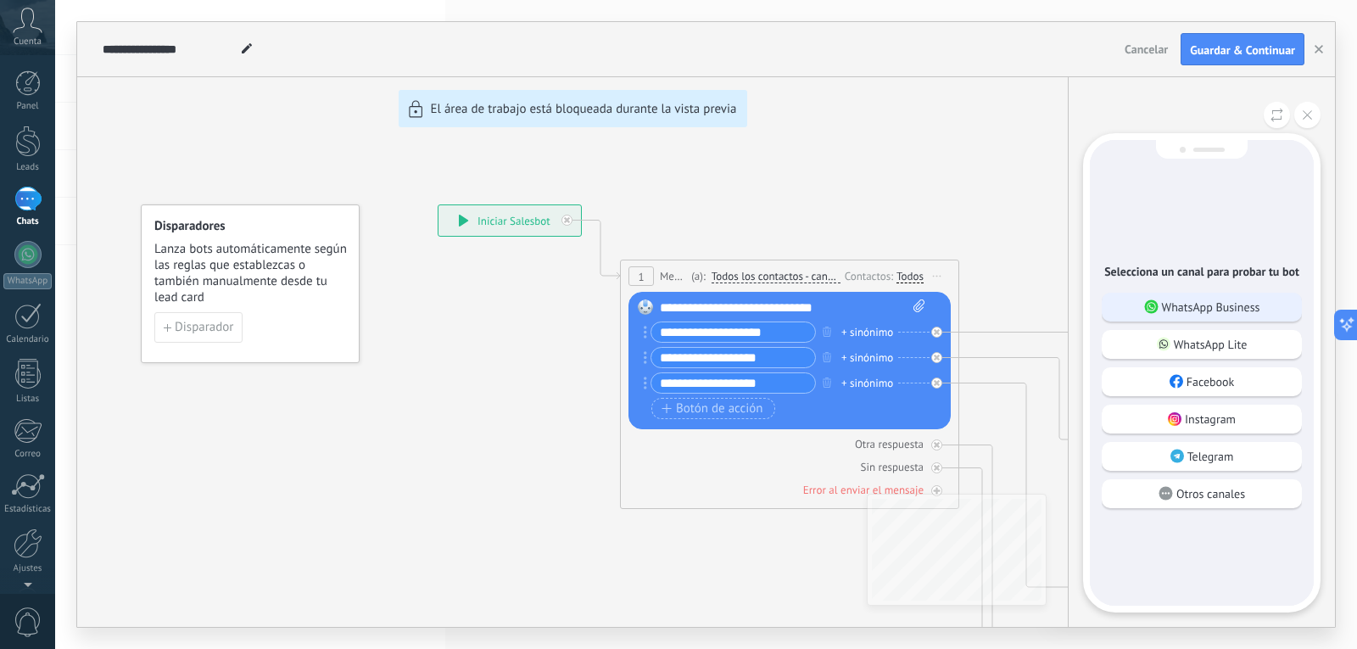
click at [1203, 310] on p "WhatsApp Business" at bounding box center [1211, 306] width 98 height 15
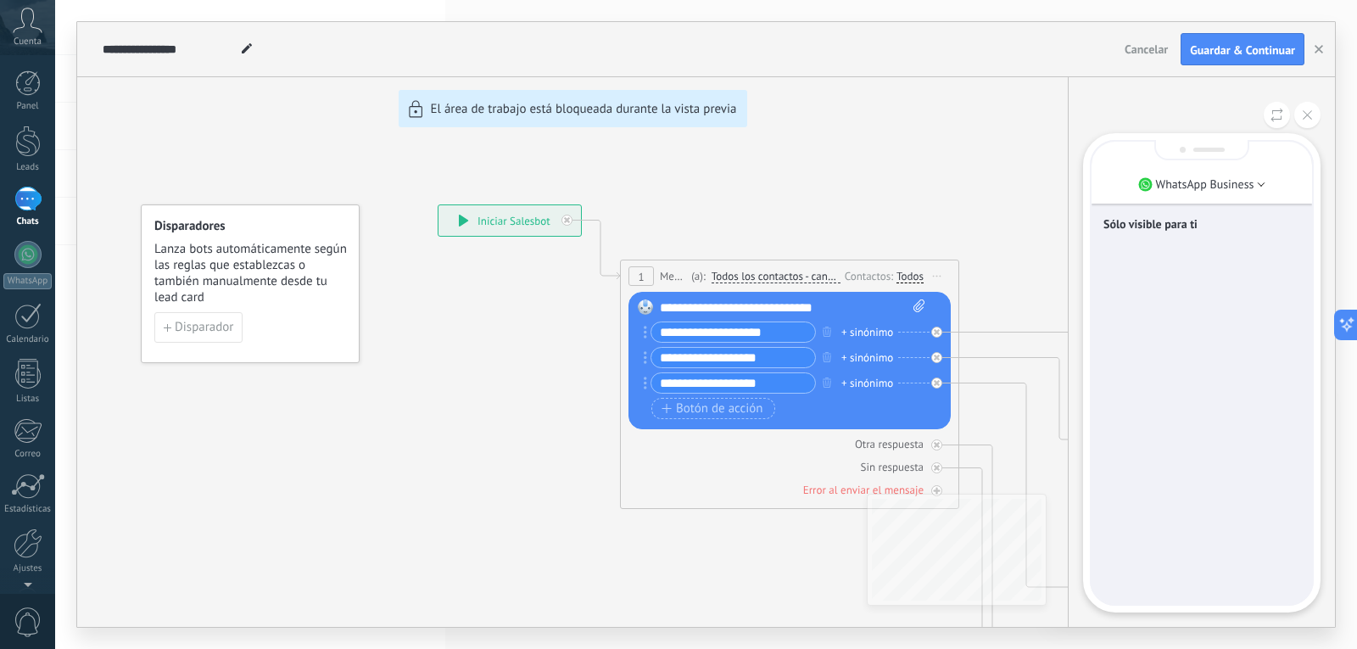
click at [1133, 220] on p "Sólo visible para ti" at bounding box center [1202, 223] width 197 height 15
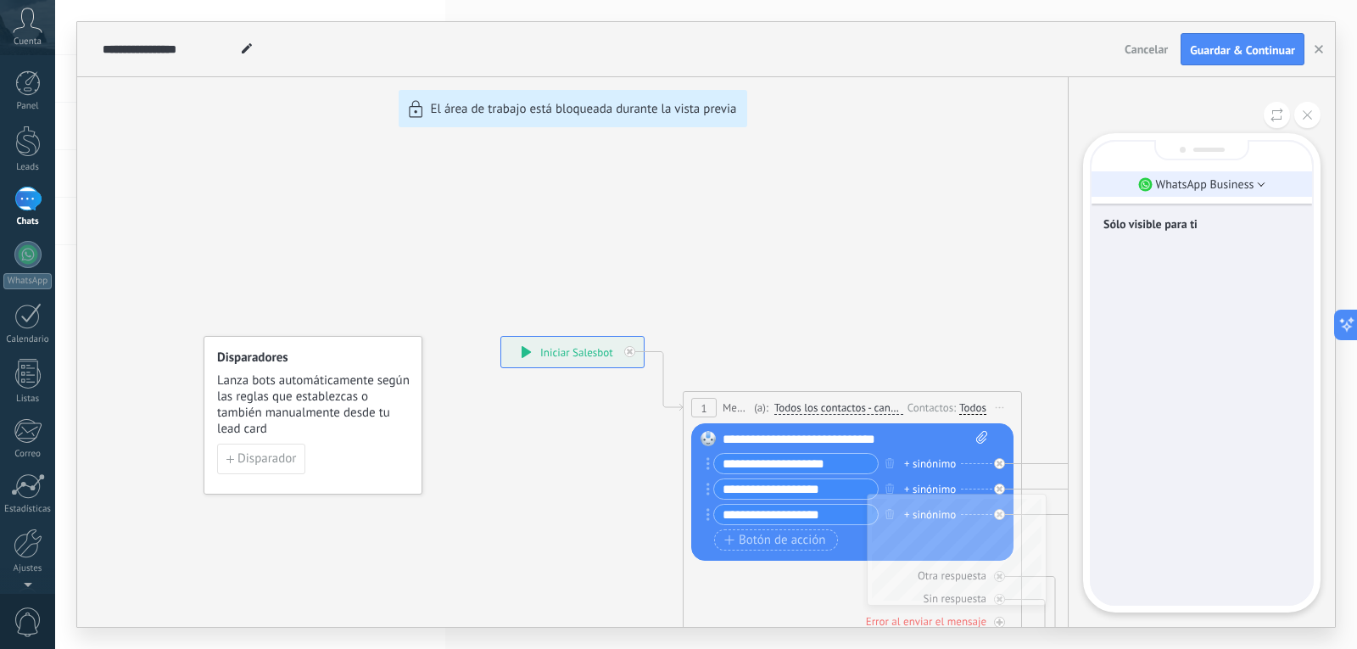
click at [1160, 187] on p "WhatsApp Business" at bounding box center [1205, 183] width 98 height 15
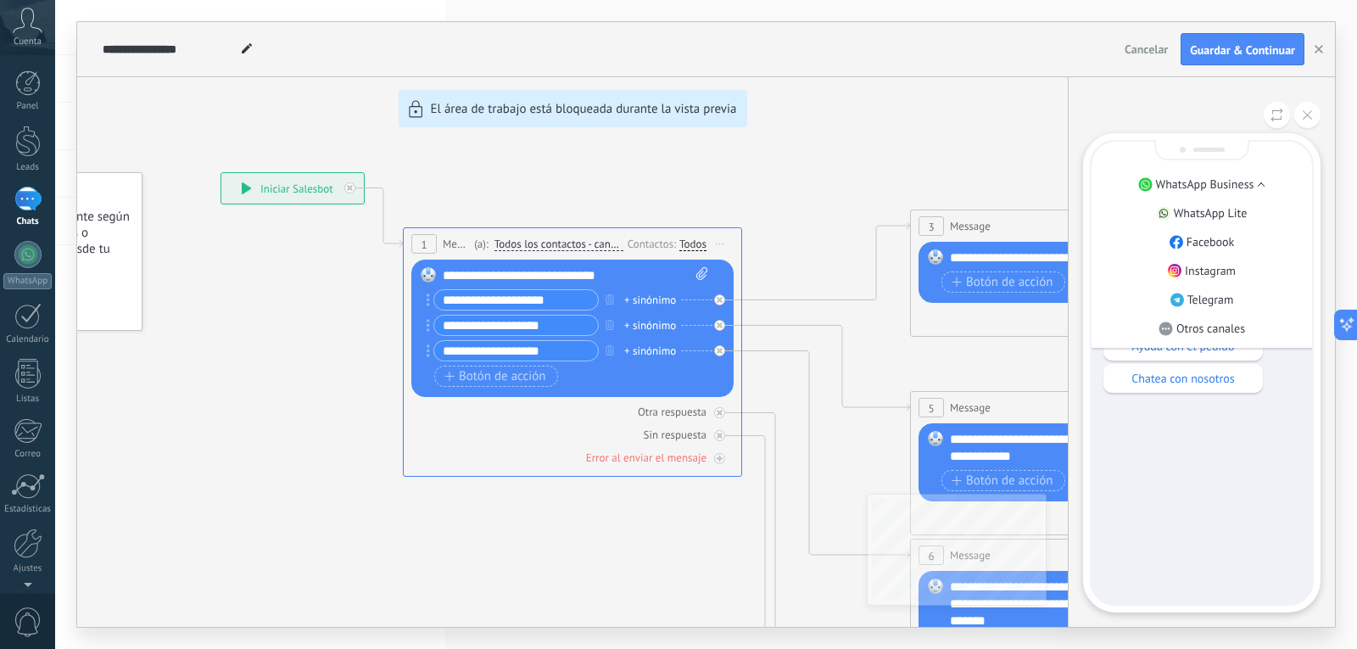
drag, startPoint x: 1175, startPoint y: 219, endPoint x: 1188, endPoint y: 545, distance: 326.9
click at [1188, 545] on div "WhatsApp Business WhatsApp Lite Facebook Instagram Telegram Otros canales Sólo …" at bounding box center [1202, 373] width 224 height 466
click at [1188, 545] on div "Sólo visible para ti ¡Hola! ¿Cómo podemos ayudarte? Pregunta de producto Ayuda …" at bounding box center [1202, 373] width 221 height 462
click at [1191, 411] on div "Sólo visible para ti ¡Hola! ¿Cómo podemos ayudarte? Pregunta de producto Ayuda …" at bounding box center [1202, 373] width 221 height 462
click at [1250, 176] on p "WhatsApp Business" at bounding box center [1205, 183] width 98 height 15
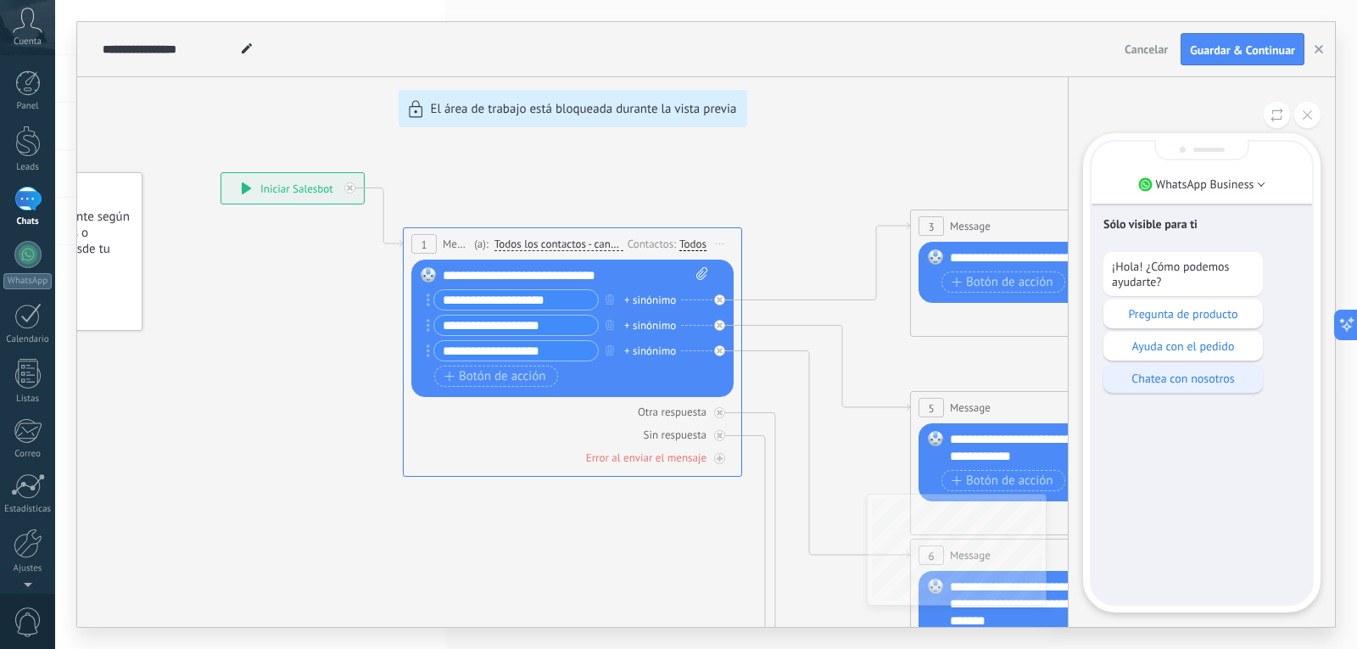
click at [1211, 367] on div "Chatea con nosotros" at bounding box center [1183, 378] width 159 height 29
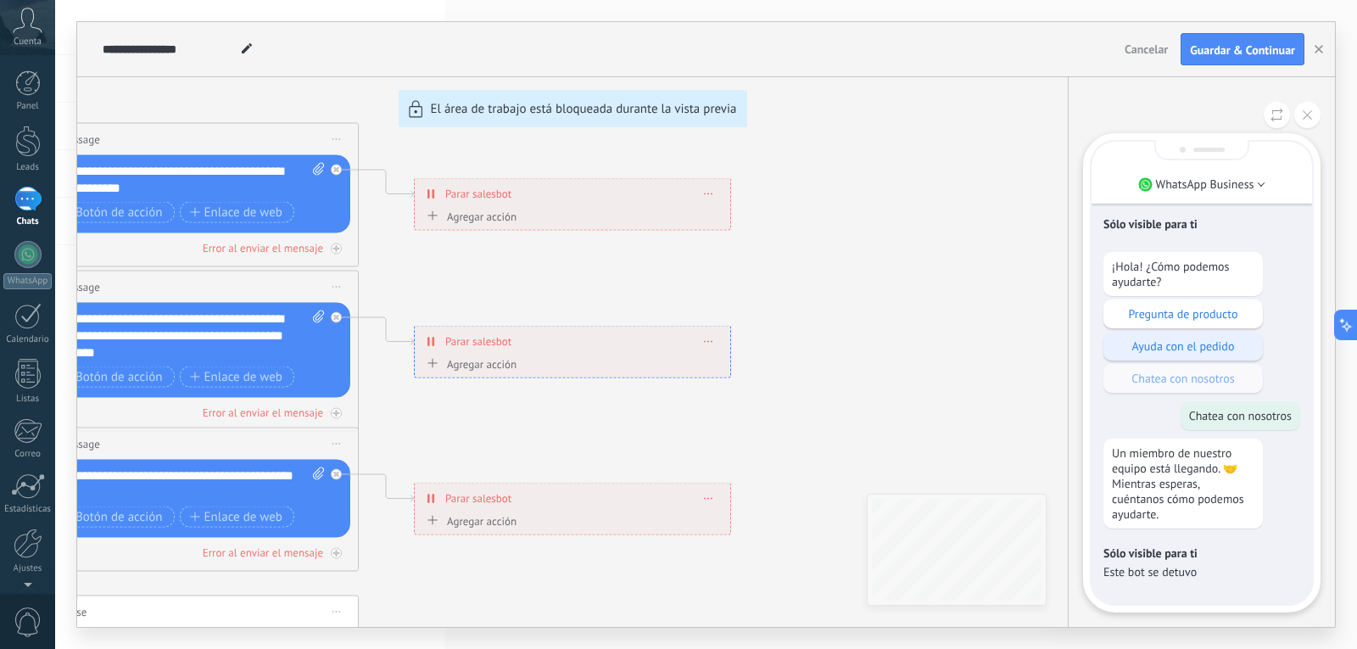
click at [1158, 341] on p "Ayuda con el pedido" at bounding box center [1183, 345] width 143 height 15
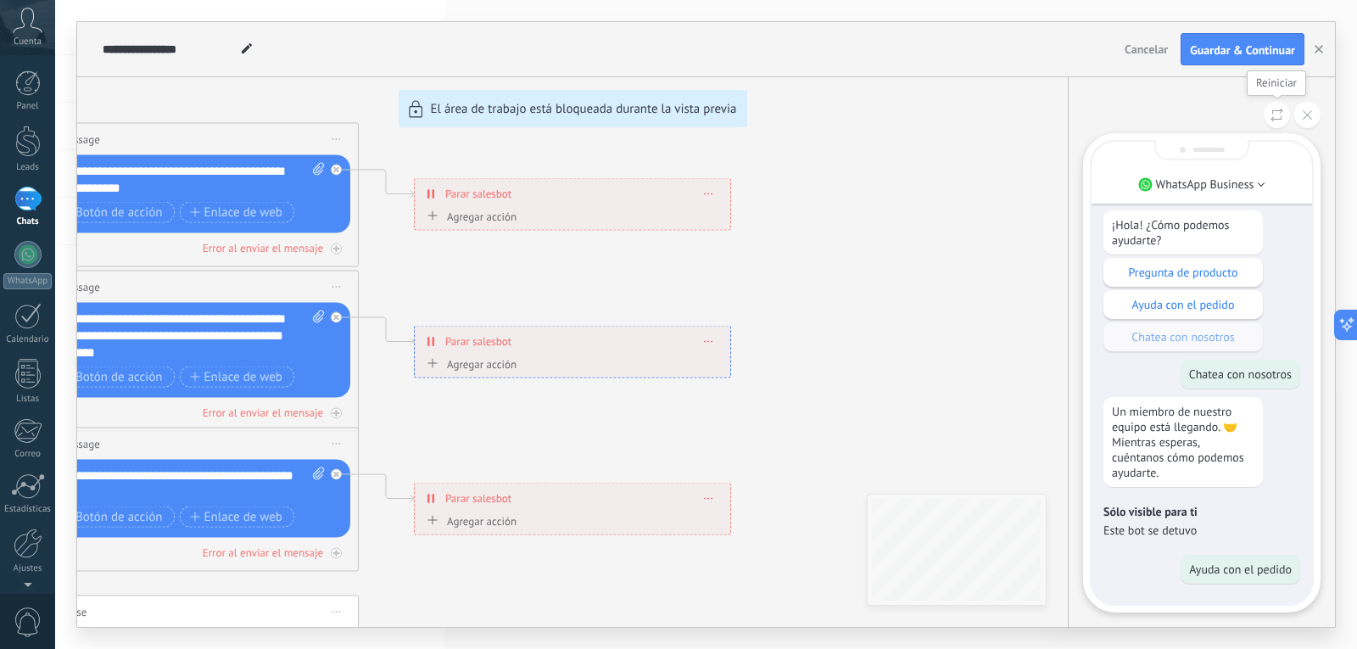
click at [1273, 123] on button at bounding box center [1277, 115] width 26 height 26
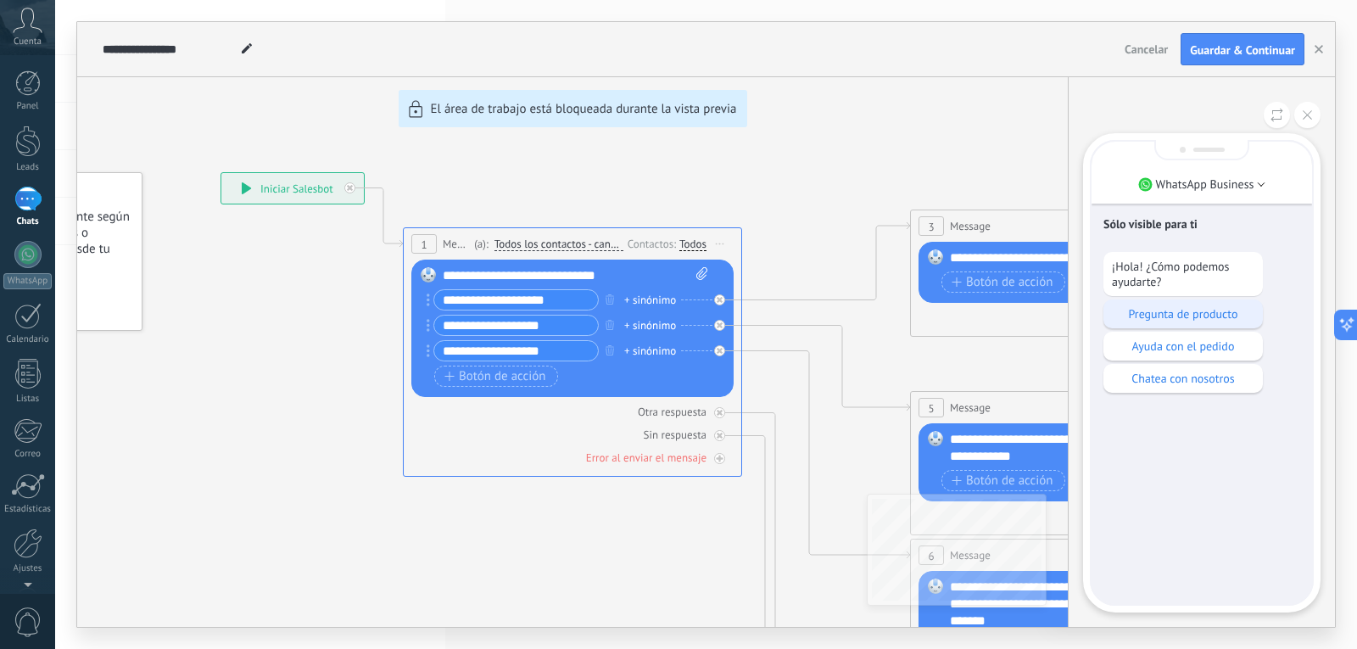
click at [1227, 313] on p "Pregunta de producto" at bounding box center [1183, 313] width 143 height 15
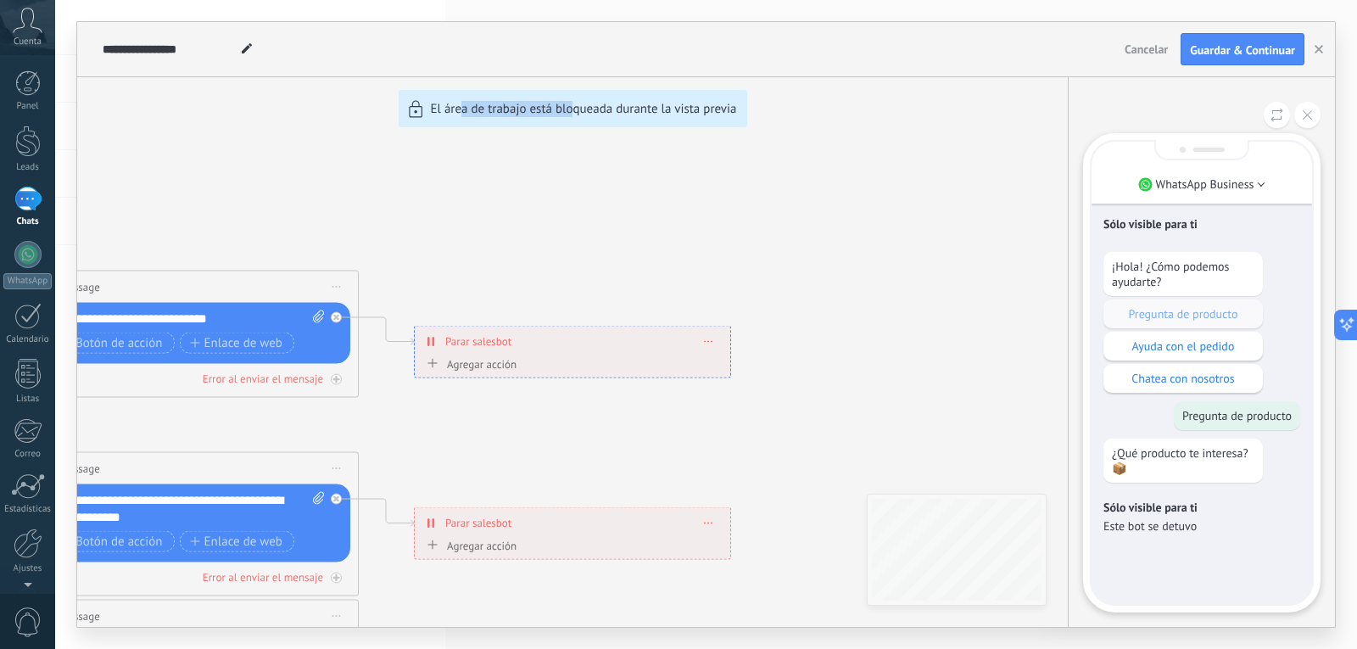
drag, startPoint x: 464, startPoint y: 270, endPoint x: 577, endPoint y: 298, distance: 116.2
click at [577, 298] on div "**********" at bounding box center [706, 324] width 1258 height 605
drag, startPoint x: 276, startPoint y: 258, endPoint x: 458, endPoint y: 306, distance: 188.7
drag, startPoint x: 458, startPoint y: 306, endPoint x: 450, endPoint y: 487, distance: 180.8
click at [452, 492] on div "**********" at bounding box center [706, 324] width 1258 height 605
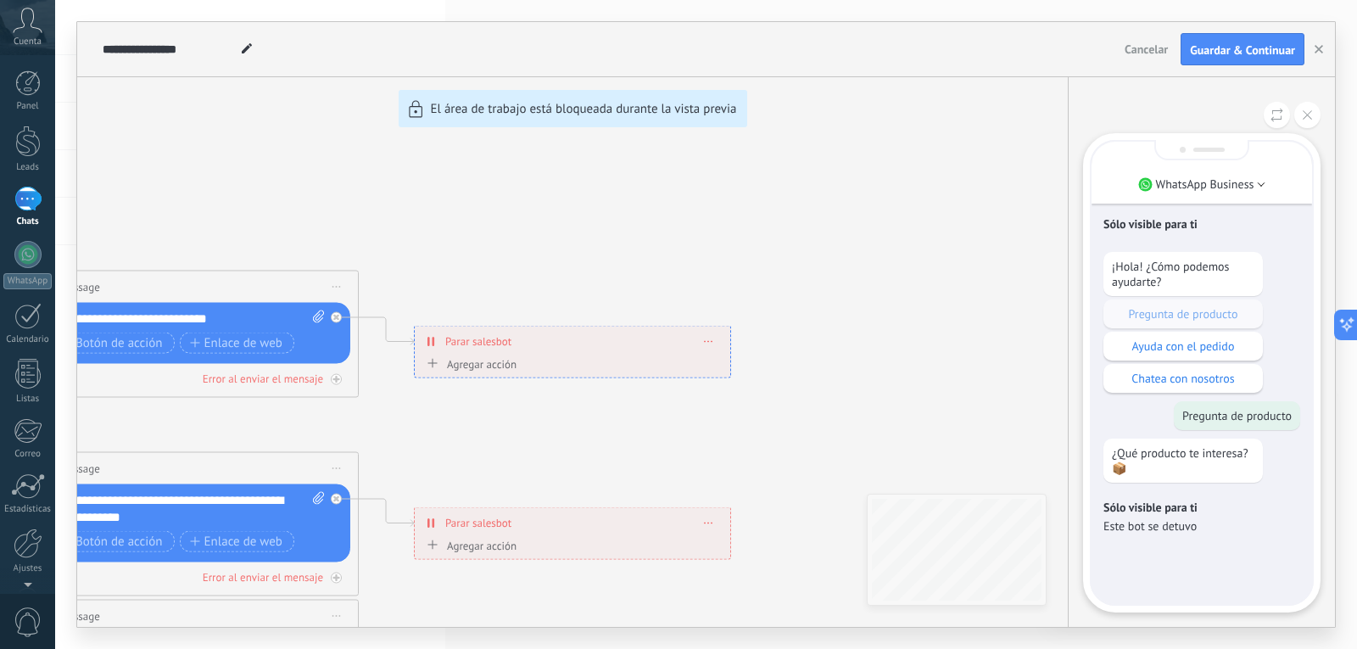
drag, startPoint x: 791, startPoint y: 181, endPoint x: 1188, endPoint y: 130, distance: 399.4
click at [896, 176] on div "**********" at bounding box center [706, 324] width 1258 height 605
click at [1145, 46] on span "Cancelar" at bounding box center [1146, 49] width 43 height 15
